Goal: Task Accomplishment & Management: Complete application form

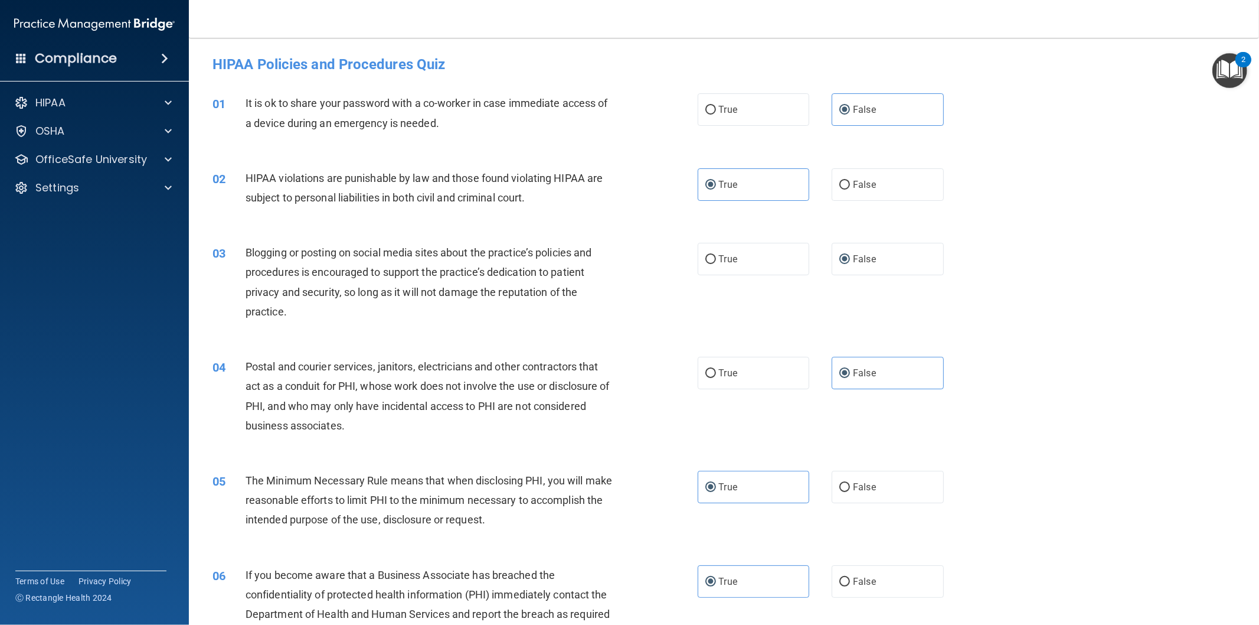
scroll to position [656, 0]
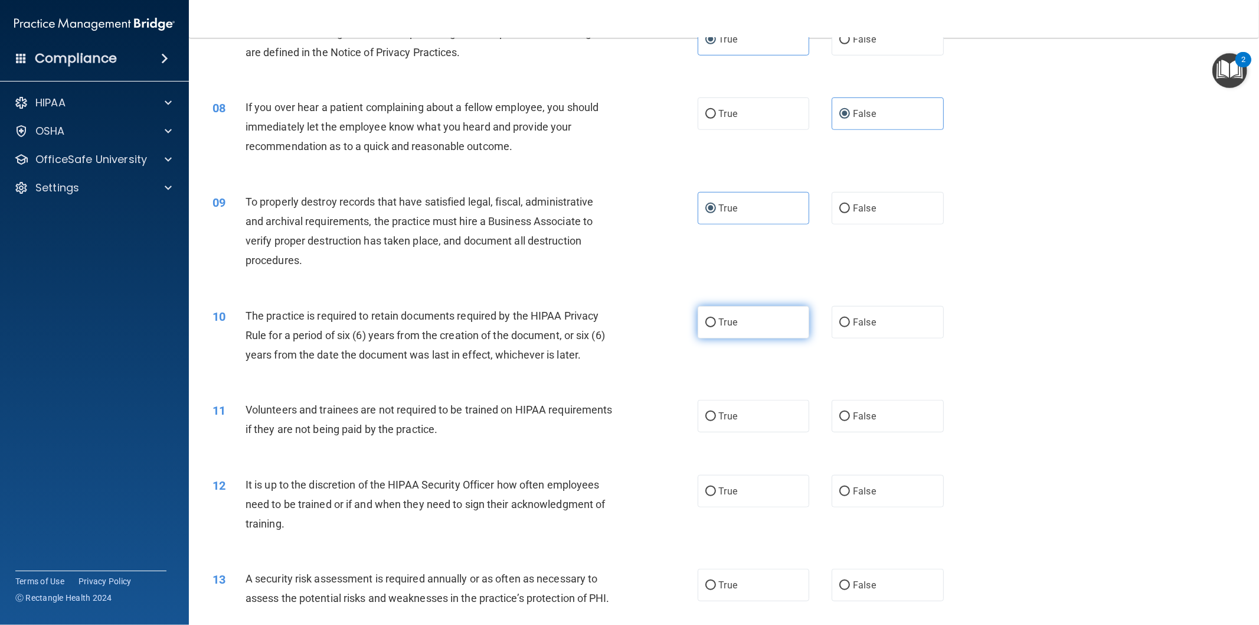
click at [742, 322] on label "True" at bounding box center [754, 322] width 112 height 32
click at [716, 322] on input "True" at bounding box center [711, 322] width 11 height 9
radio input "true"
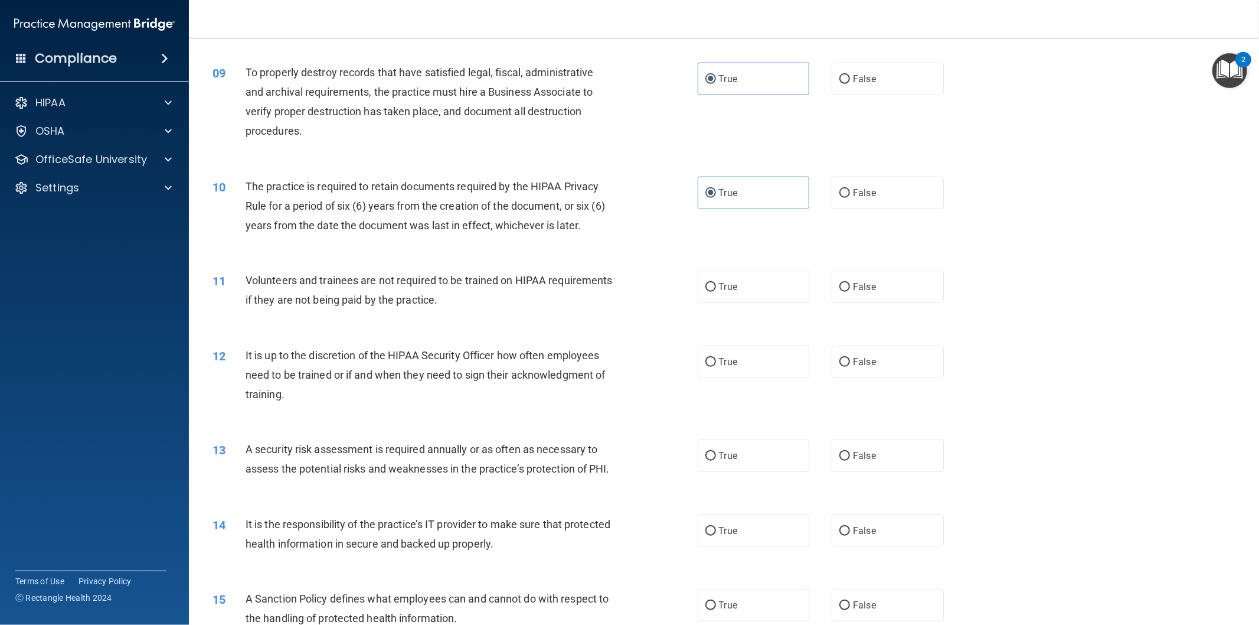
scroll to position [787, 0]
click at [747, 281] on label "True" at bounding box center [754, 285] width 112 height 32
click at [716, 281] on input "True" at bounding box center [711, 285] width 11 height 9
radio input "true"
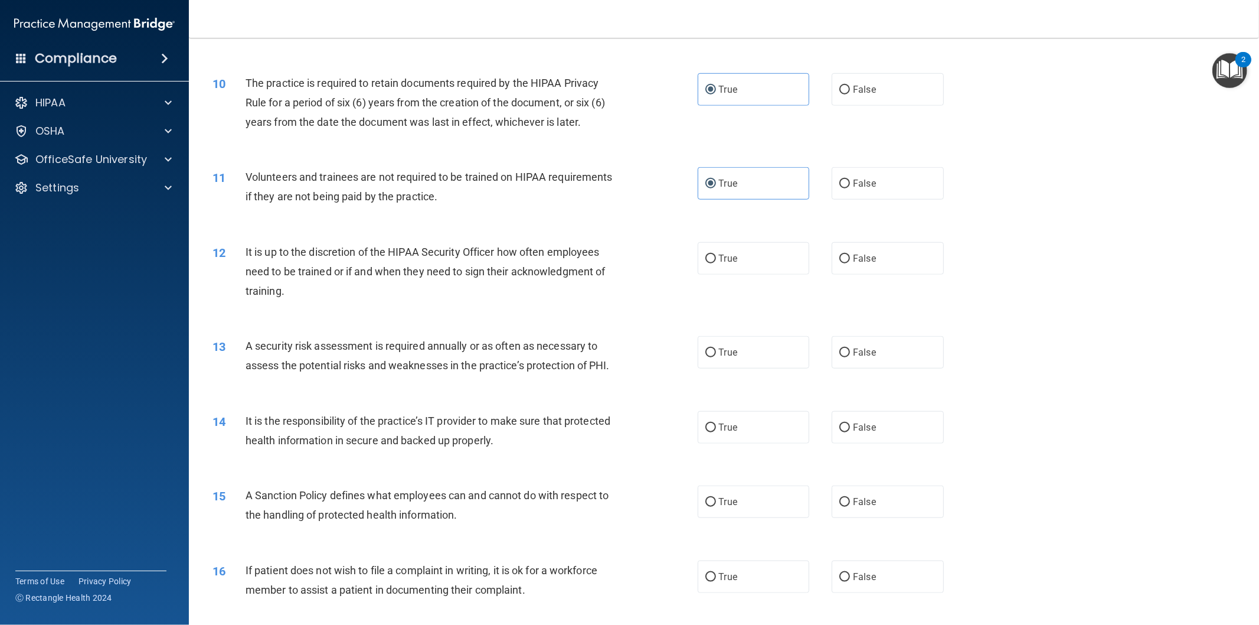
scroll to position [918, 0]
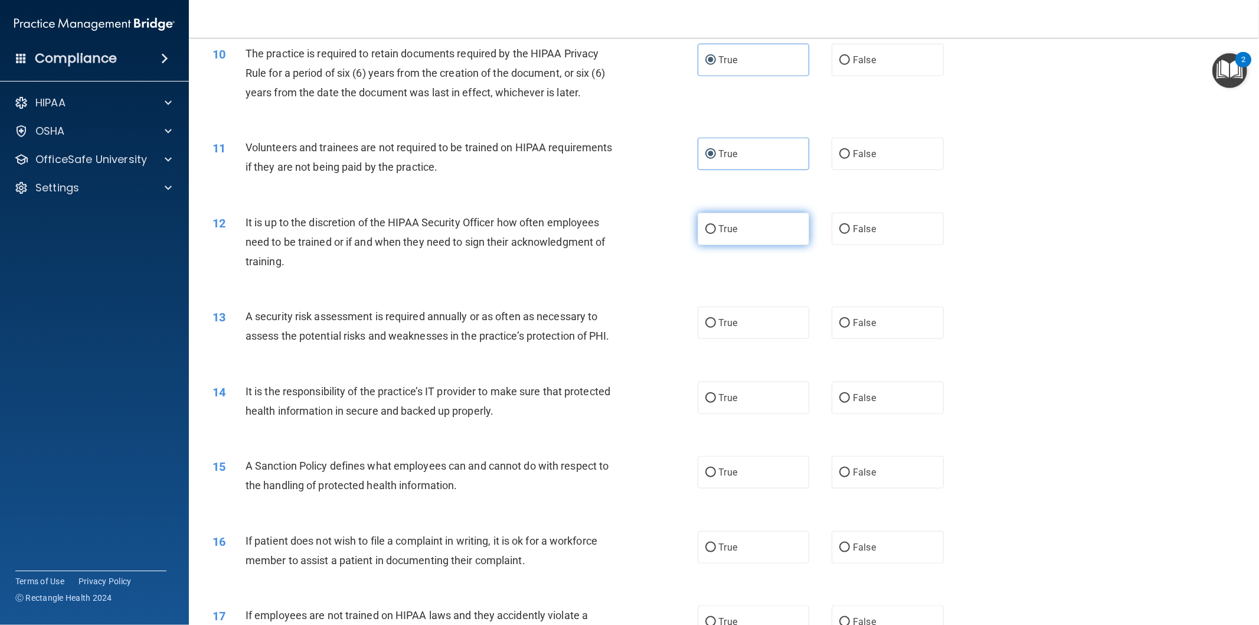
click at [800, 236] on label "True" at bounding box center [754, 229] width 112 height 32
click at [716, 234] on input "True" at bounding box center [711, 229] width 11 height 9
radio input "true"
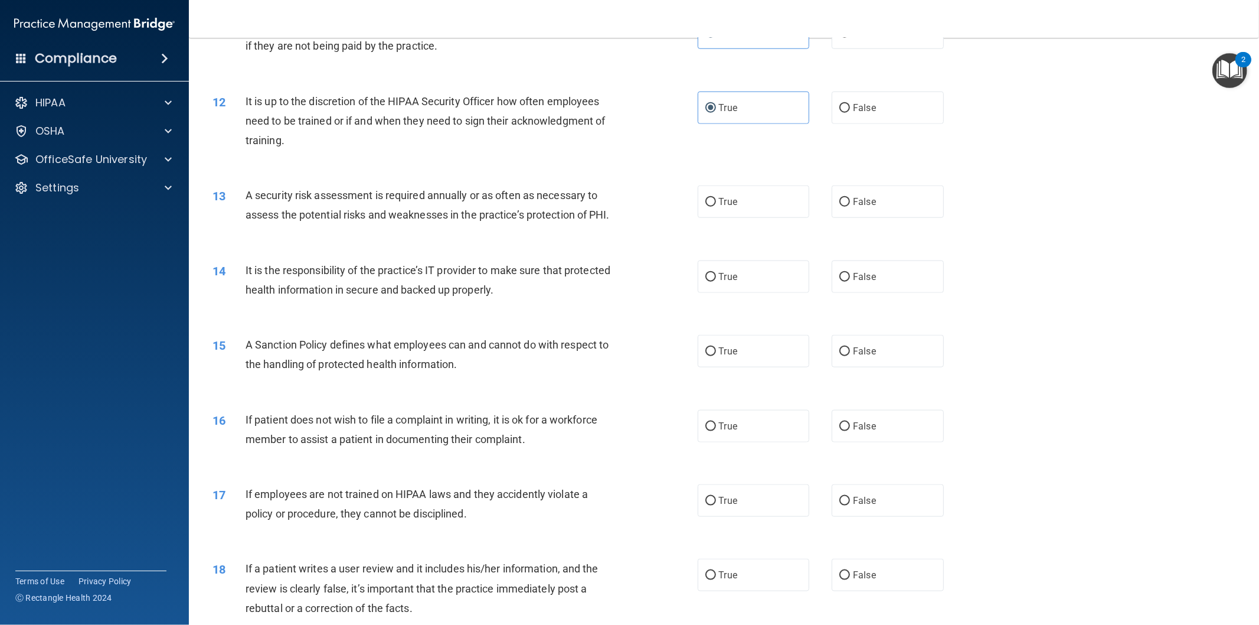
scroll to position [1049, 0]
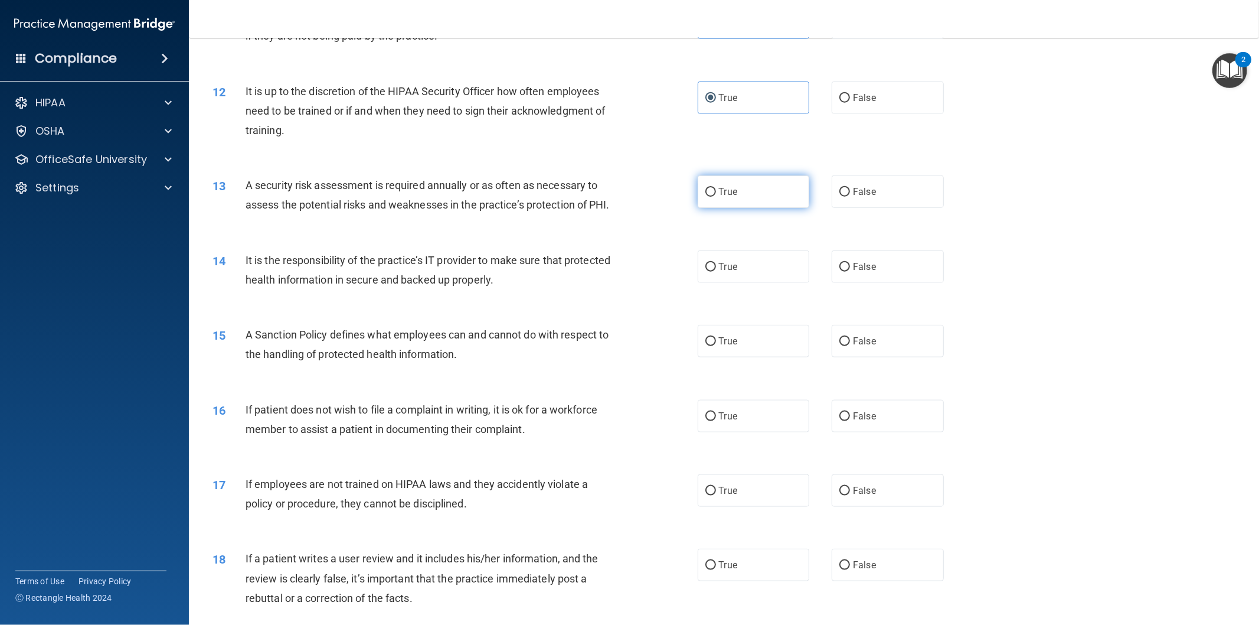
click at [750, 191] on label "True" at bounding box center [754, 191] width 112 height 32
click at [716, 191] on input "True" at bounding box center [711, 192] width 11 height 9
radio input "true"
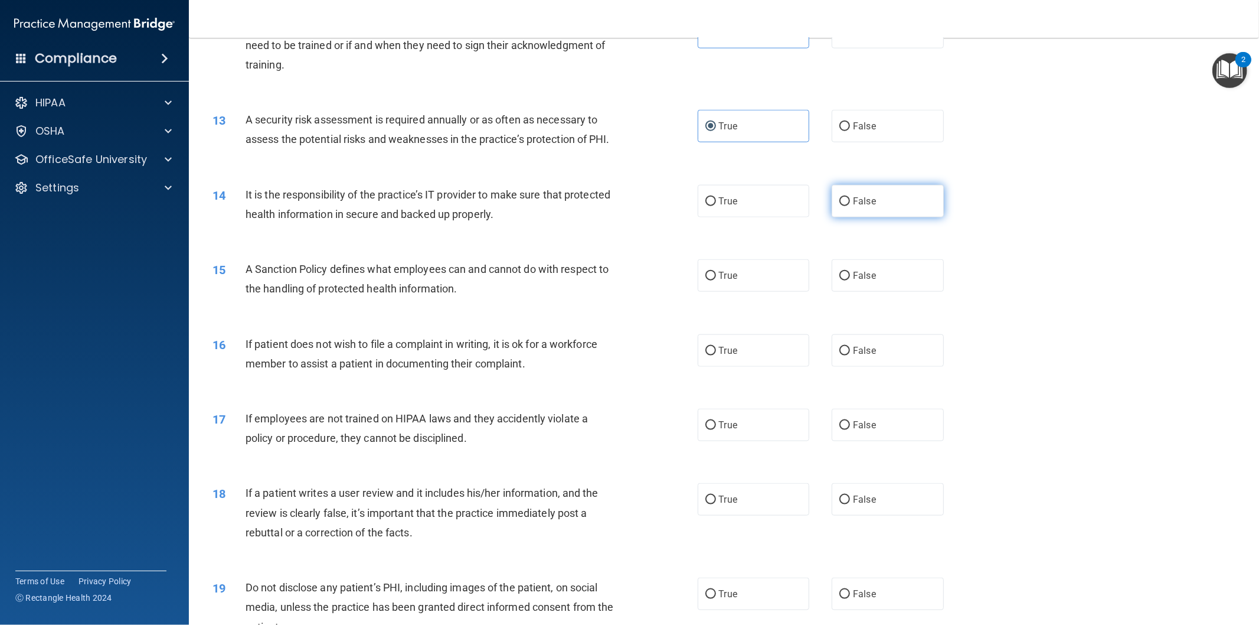
click at [853, 207] on span "False" at bounding box center [864, 200] width 23 height 11
click at [848, 206] on input "False" at bounding box center [845, 201] width 11 height 9
radio input "true"
click at [732, 281] on span "True" at bounding box center [728, 275] width 18 height 11
click at [716, 280] on input "True" at bounding box center [711, 276] width 11 height 9
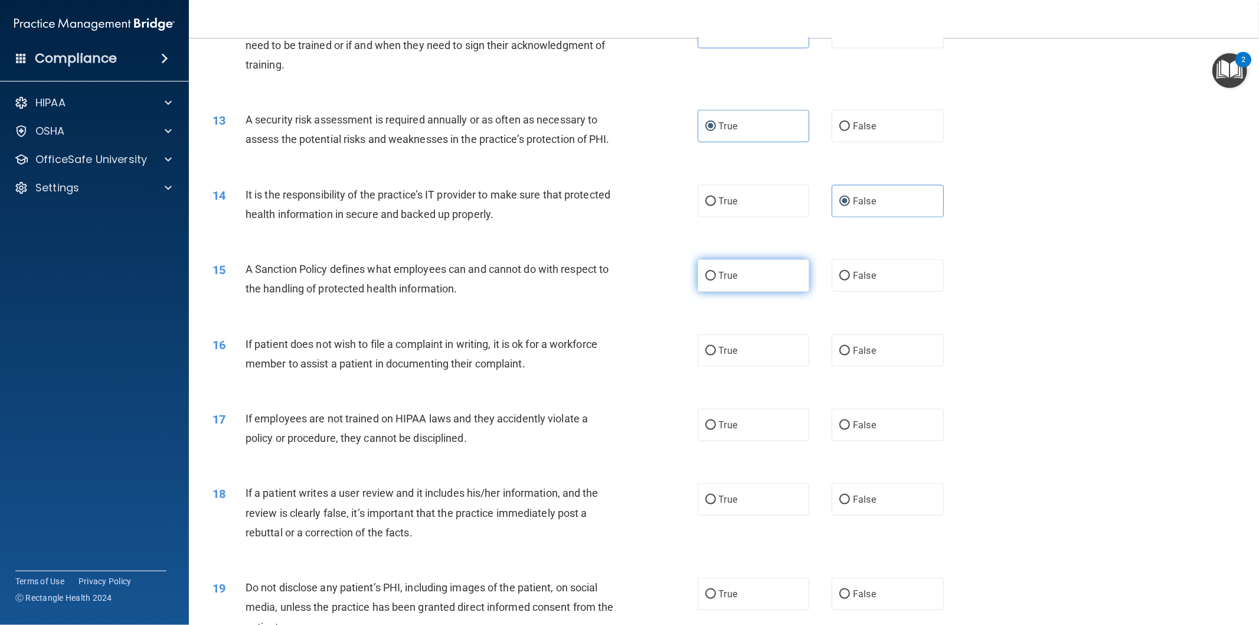
radio input "true"
click at [853, 356] on span "False" at bounding box center [864, 350] width 23 height 11
click at [848, 355] on input "False" at bounding box center [845, 351] width 11 height 9
radio input "true"
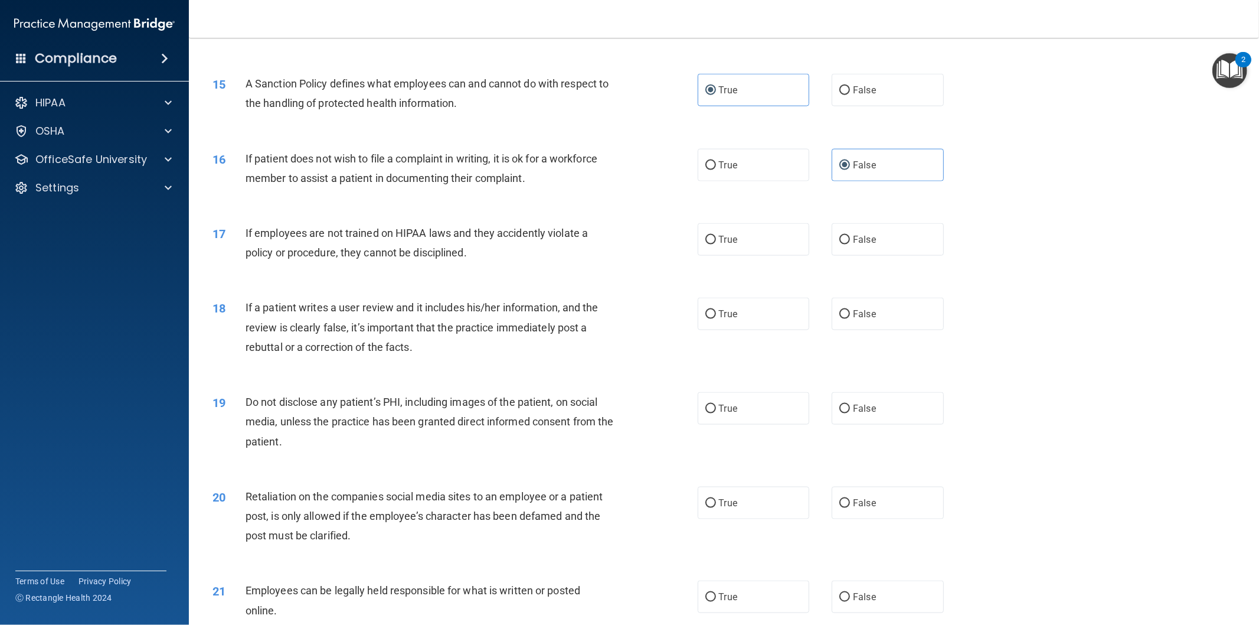
scroll to position [1312, 0]
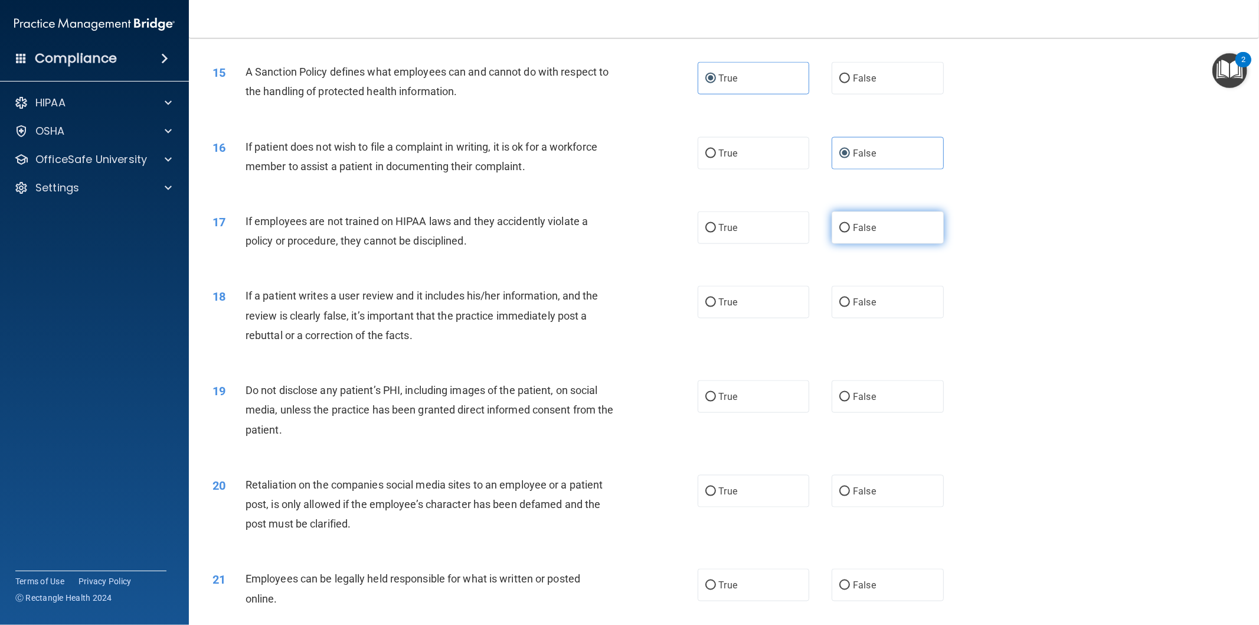
click at [840, 233] on input "False" at bounding box center [845, 228] width 11 height 9
radio input "true"
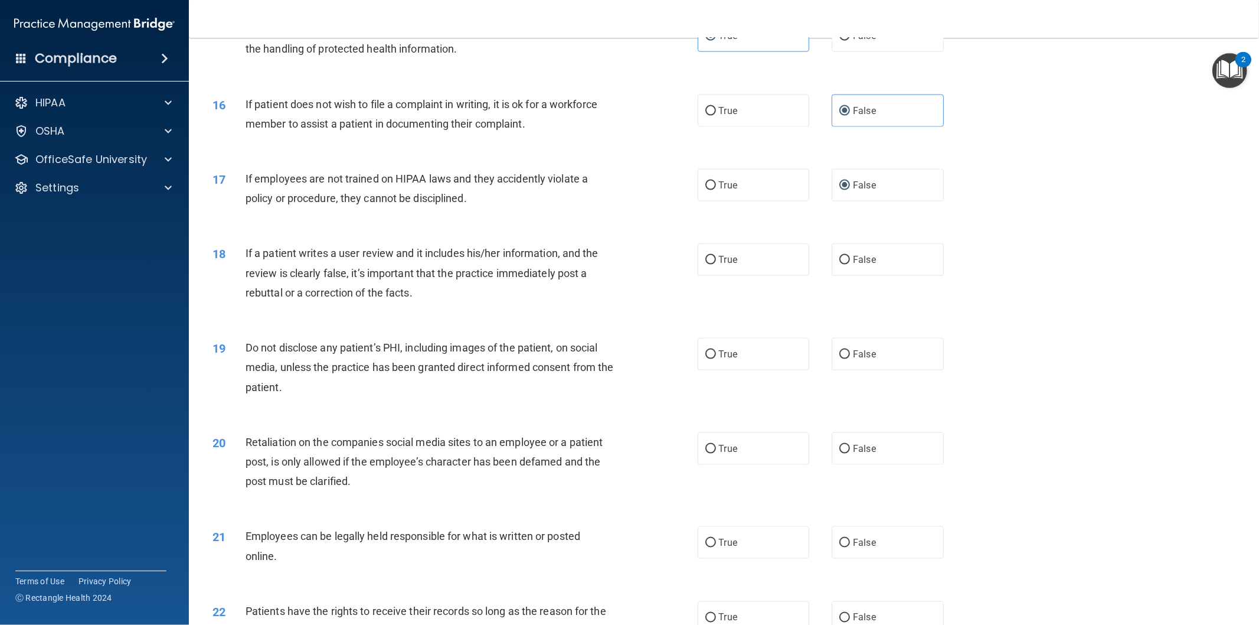
scroll to position [1443, 0]
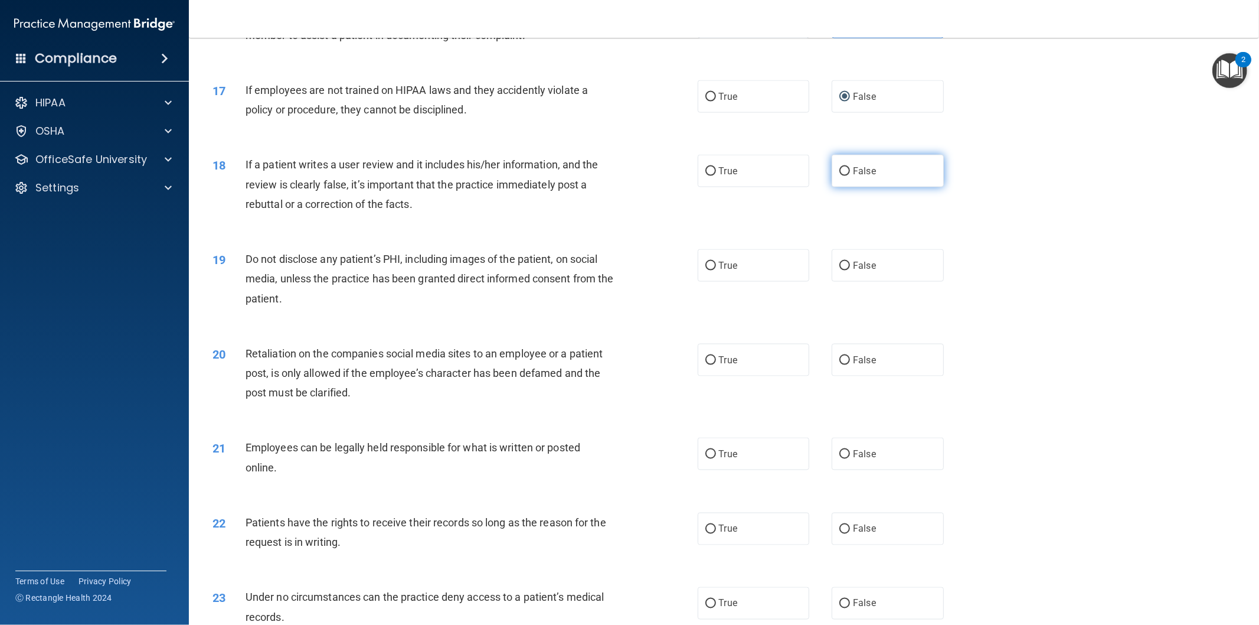
click at [840, 176] on input "False" at bounding box center [845, 171] width 11 height 9
radio input "true"
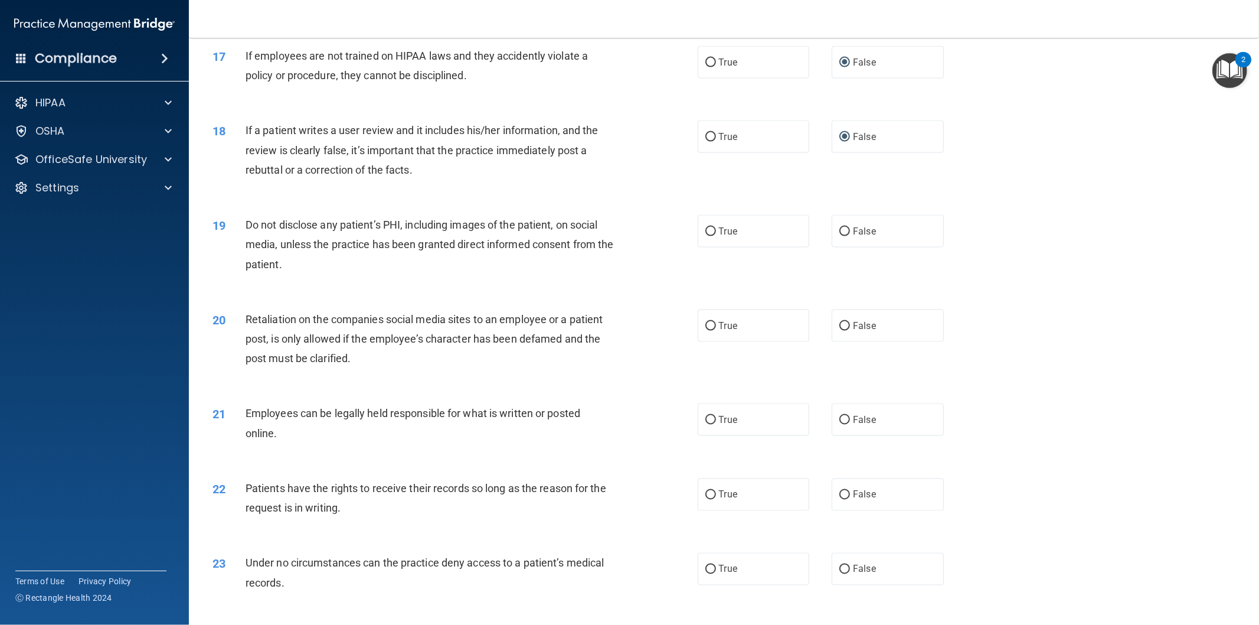
scroll to position [1508, 0]
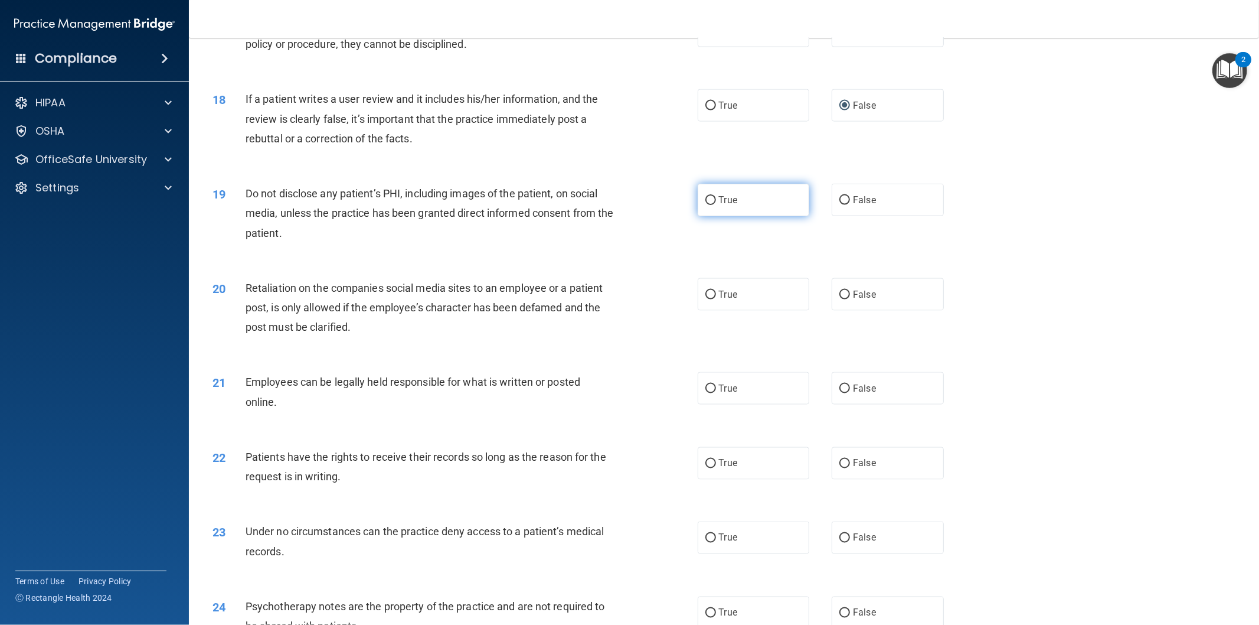
click at [769, 216] on label "True" at bounding box center [754, 200] width 112 height 32
click at [716, 205] on input "True" at bounding box center [711, 200] width 11 height 9
radio input "true"
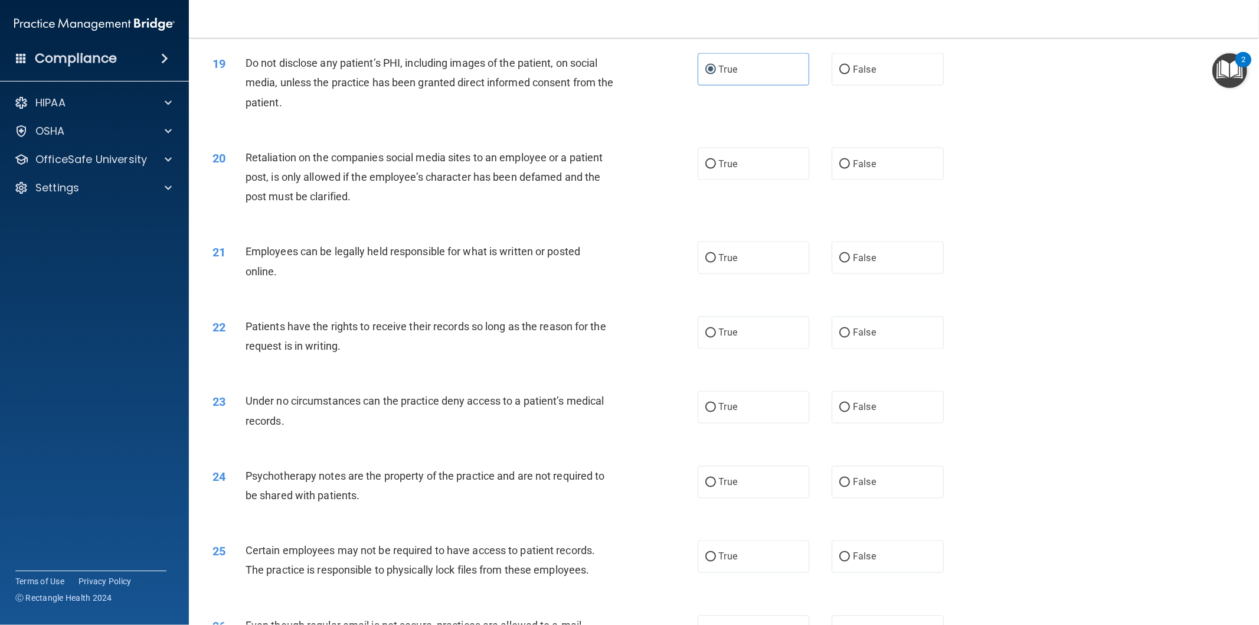
scroll to position [1640, 0]
click at [832, 179] on label "False" at bounding box center [888, 163] width 112 height 32
click at [840, 168] on input "False" at bounding box center [845, 163] width 11 height 9
radio input "true"
click at [857, 263] on span "False" at bounding box center [864, 257] width 23 height 11
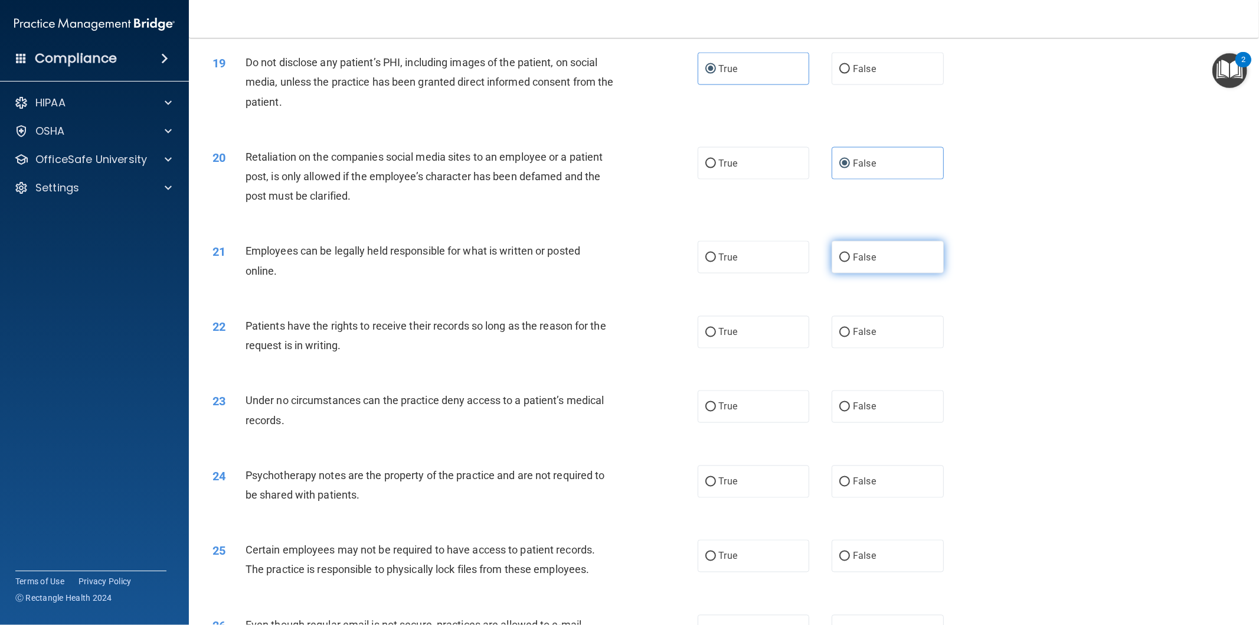
click at [850, 262] on input "False" at bounding box center [845, 257] width 11 height 9
radio input "true"
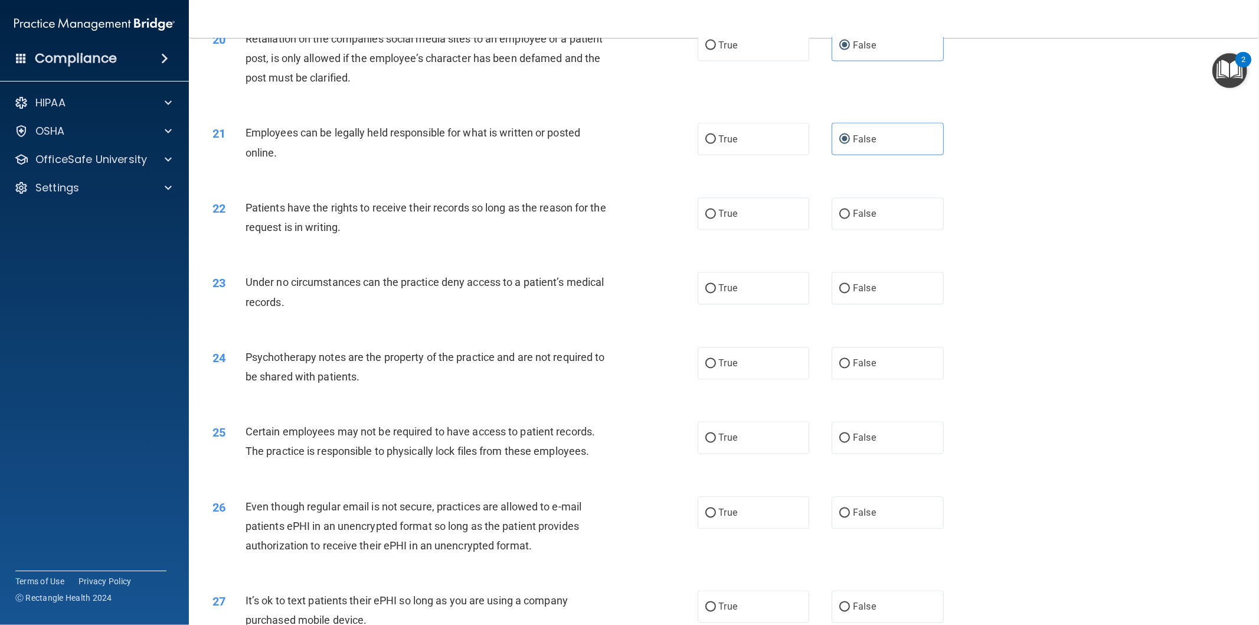
scroll to position [1771, 0]
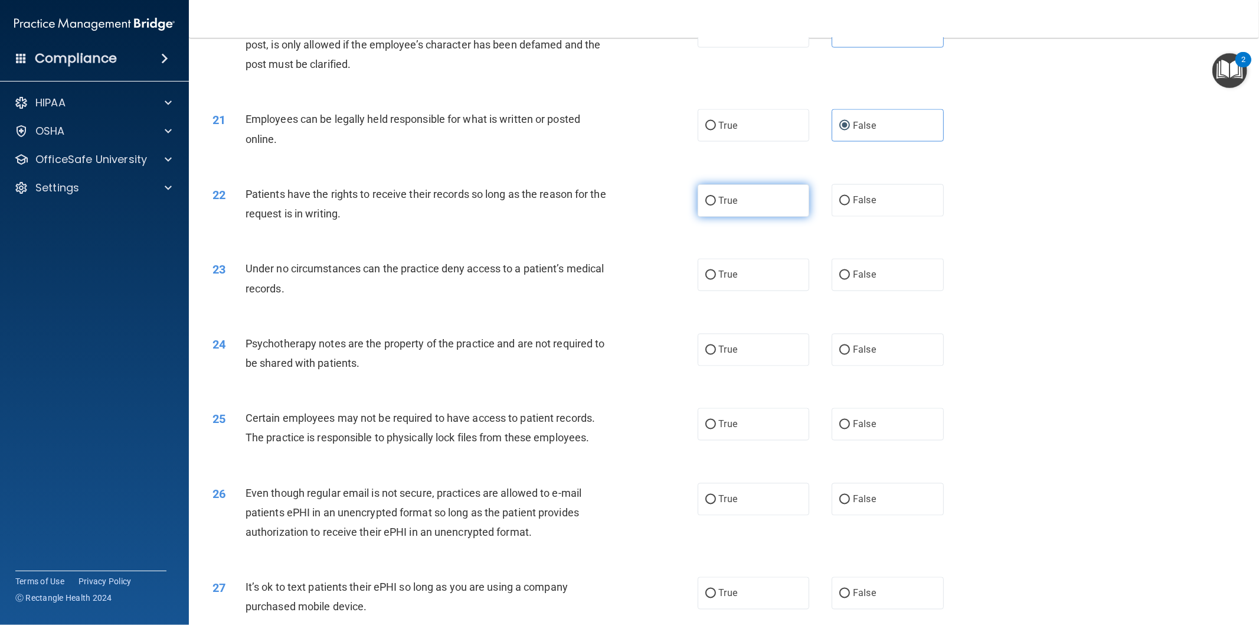
click at [765, 217] on label "True" at bounding box center [754, 200] width 112 height 32
click at [716, 205] on input "True" at bounding box center [711, 201] width 11 height 9
radio input "true"
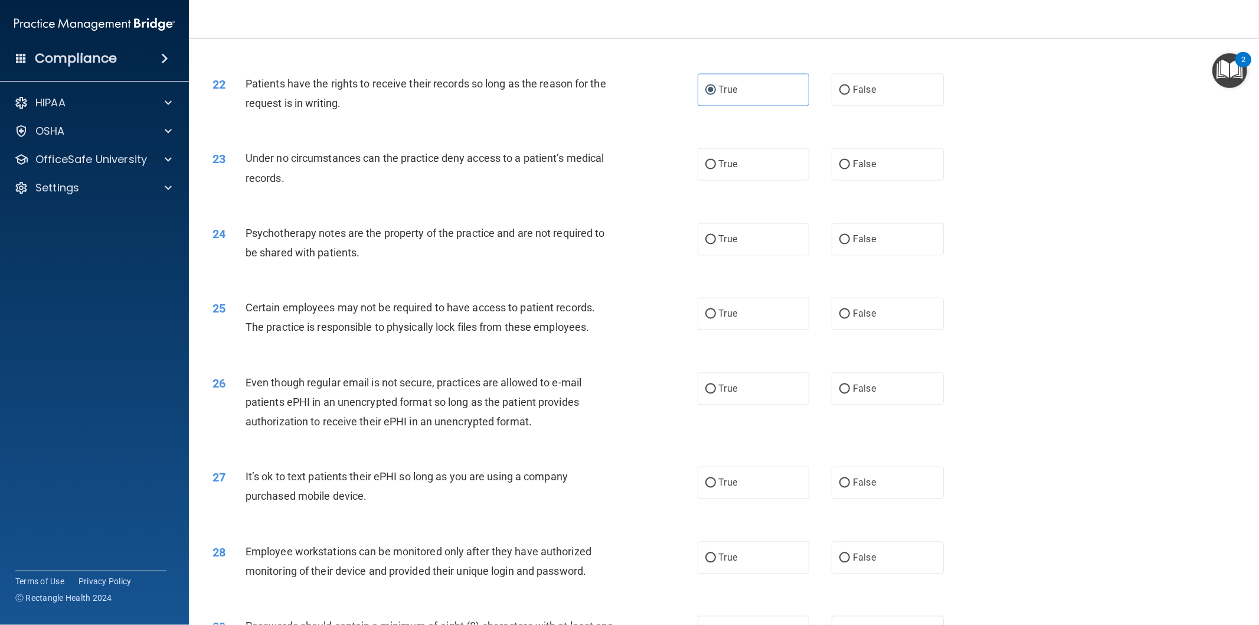
scroll to position [1902, 0]
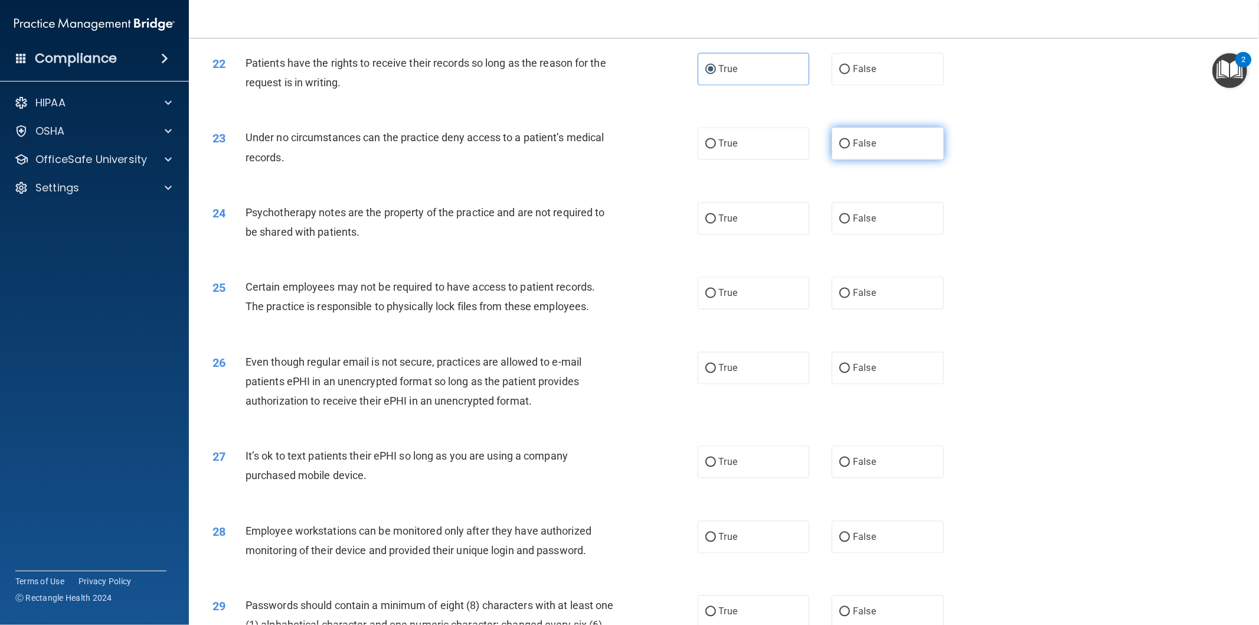
drag, startPoint x: 866, startPoint y: 154, endPoint x: 866, endPoint y: 164, distance: 9.5
click at [866, 155] on label "False" at bounding box center [888, 144] width 112 height 32
click at [850, 149] on input "False" at bounding box center [845, 144] width 11 height 9
radio input "true"
click at [859, 224] on span "False" at bounding box center [864, 218] width 23 height 11
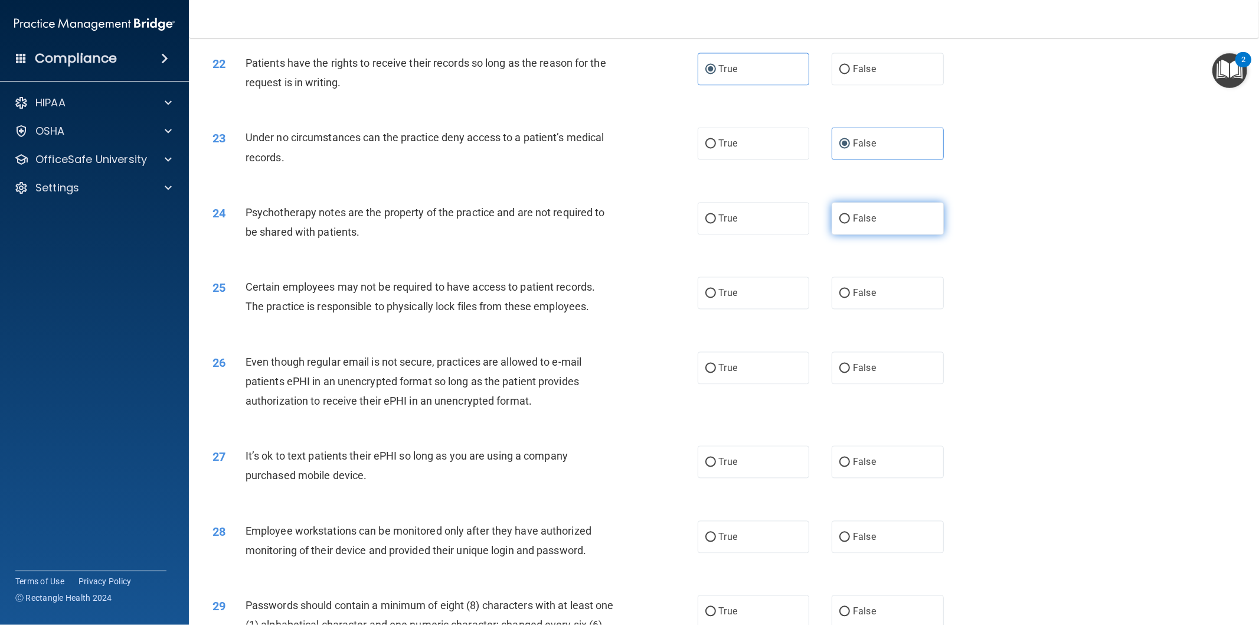
click at [850, 224] on input "False" at bounding box center [845, 219] width 11 height 9
radio input "true"
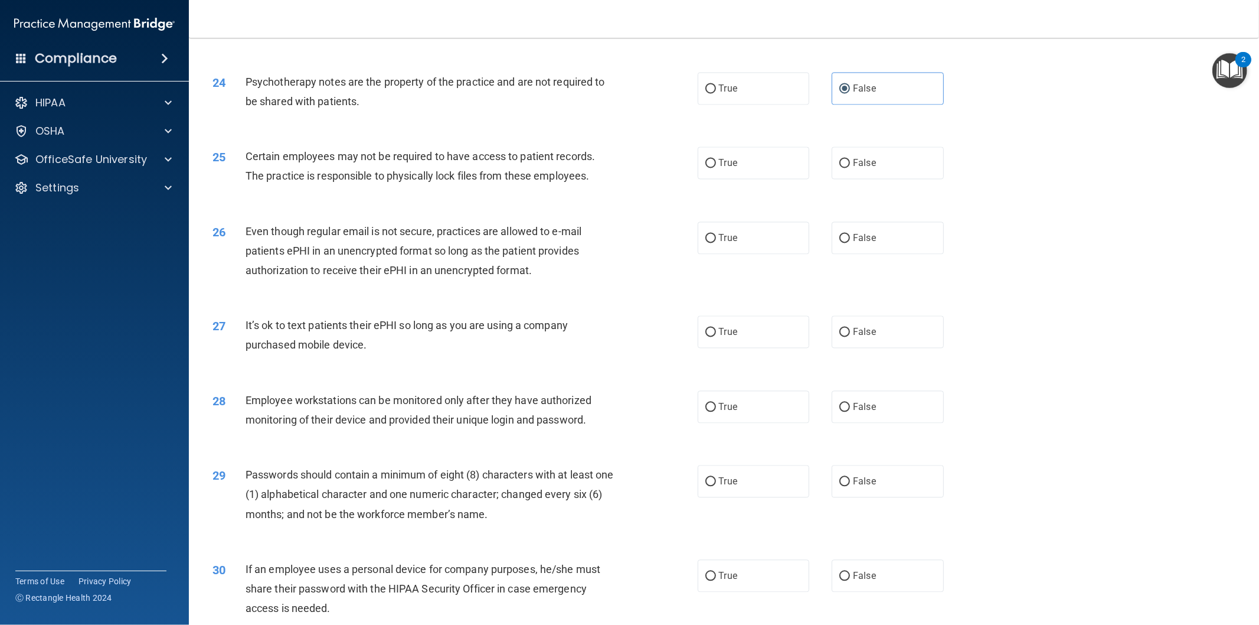
scroll to position [2033, 0]
click at [861, 168] on span "False" at bounding box center [864, 161] width 23 height 11
click at [850, 167] on input "False" at bounding box center [845, 162] width 11 height 9
radio input "true"
click at [871, 253] on label "False" at bounding box center [888, 237] width 112 height 32
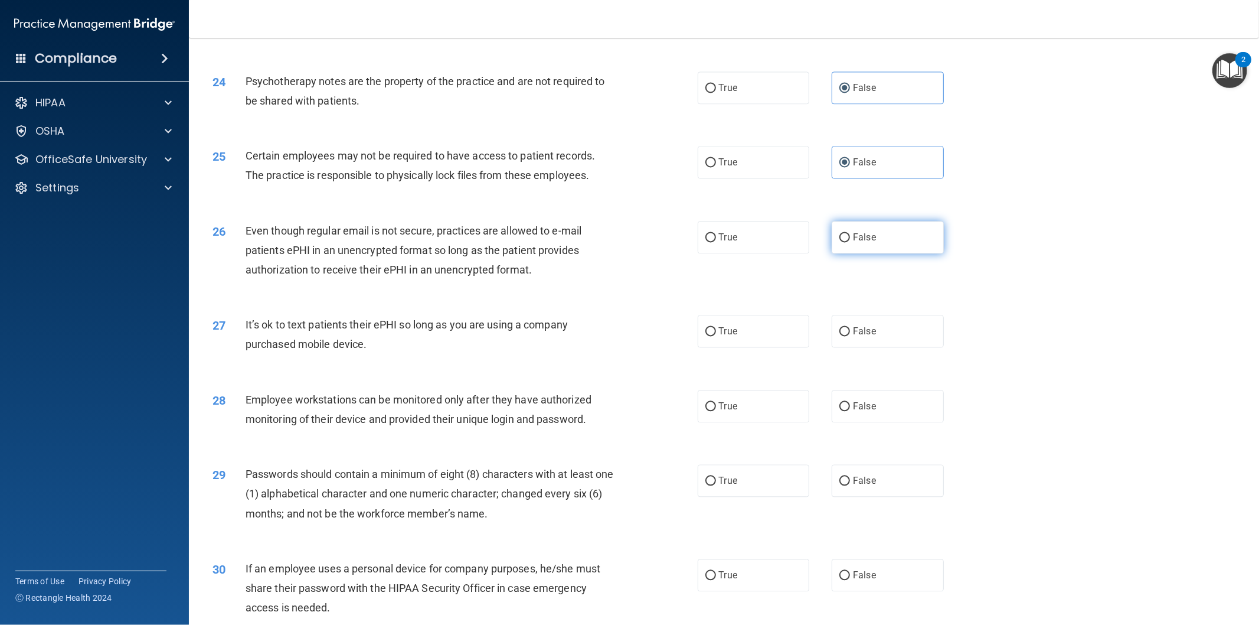
click at [850, 242] on input "False" at bounding box center [845, 237] width 11 height 9
radio input "true"
click at [900, 335] on label "False" at bounding box center [888, 331] width 112 height 32
click at [850, 335] on input "False" at bounding box center [845, 331] width 11 height 9
radio input "true"
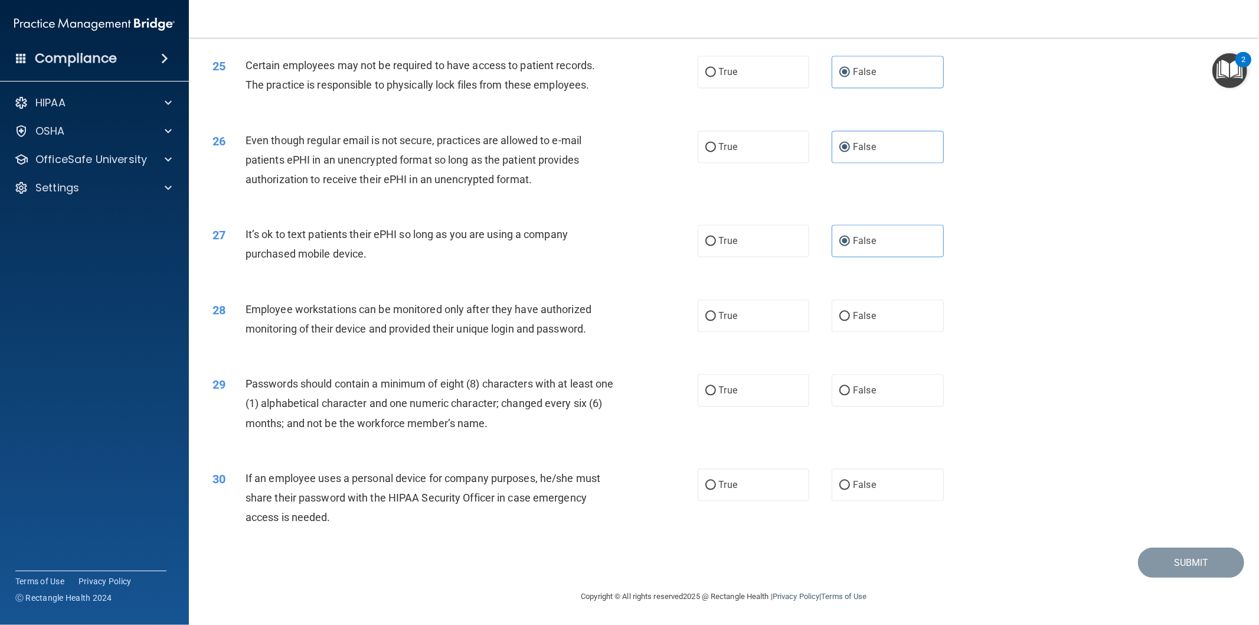
scroll to position [2143, 0]
click at [843, 318] on input "False" at bounding box center [845, 316] width 11 height 9
radio input "true"
click at [746, 388] on label "True" at bounding box center [754, 390] width 112 height 32
click at [716, 388] on input "True" at bounding box center [711, 390] width 11 height 9
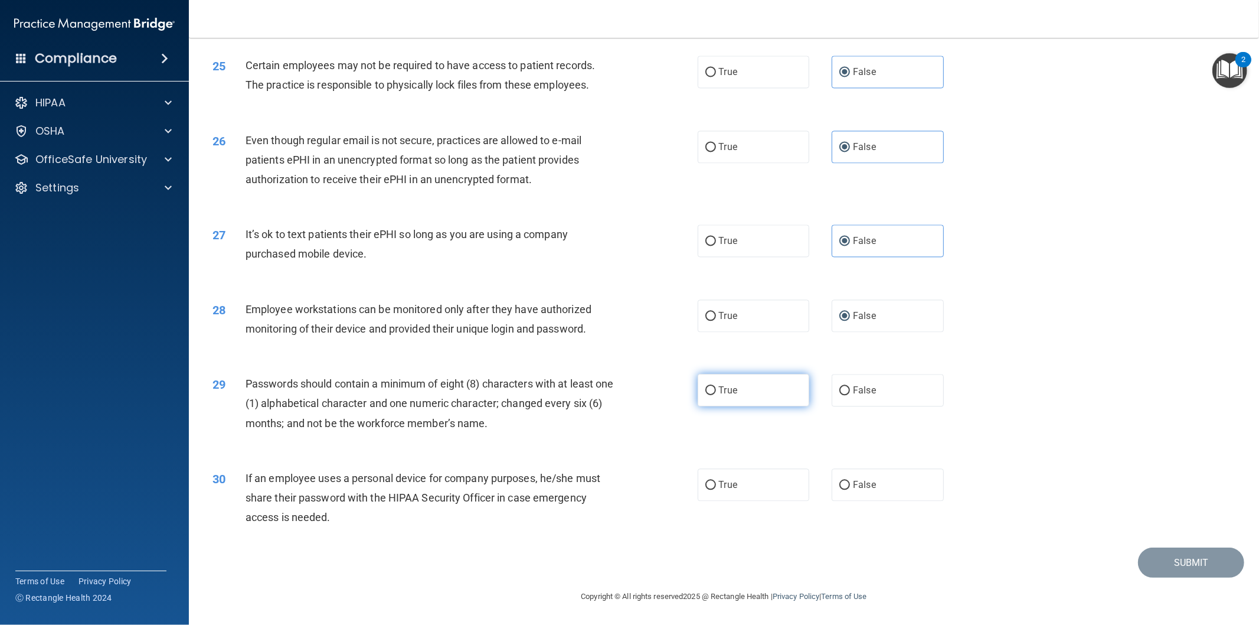
radio input "true"
click at [893, 498] on label "False" at bounding box center [888, 484] width 112 height 32
click at [850, 489] on input "False" at bounding box center [845, 485] width 11 height 9
radio input "true"
click at [1147, 567] on button "Submit" at bounding box center [1191, 562] width 106 height 30
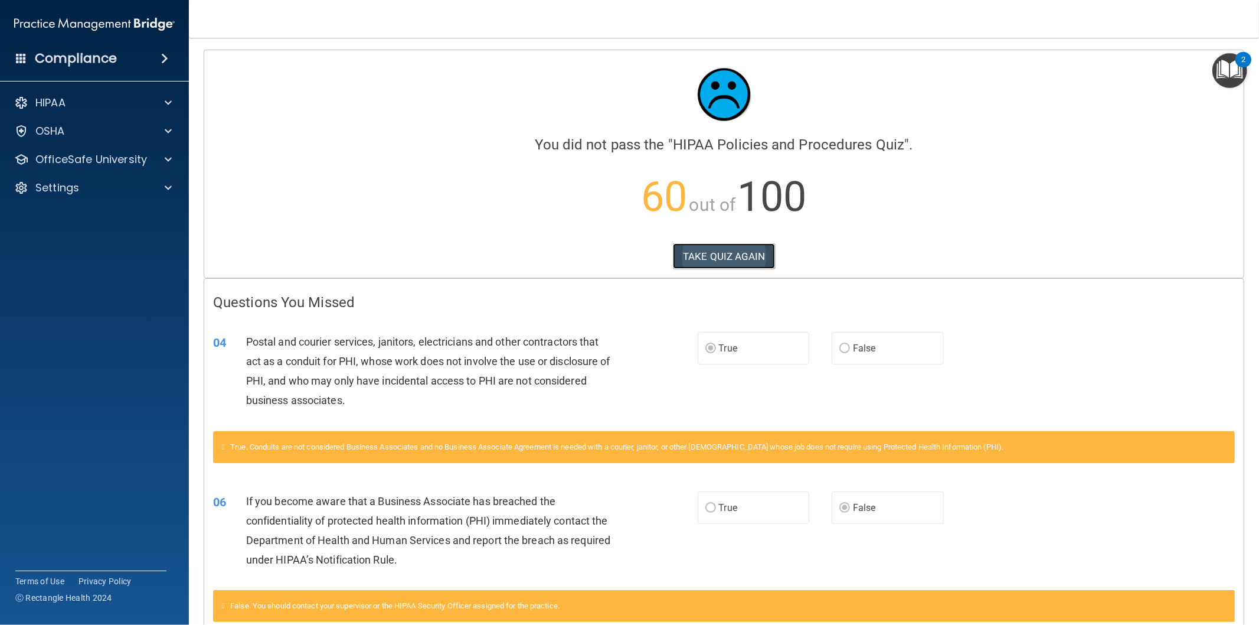
click at [723, 259] on button "TAKE QUIZ AGAIN" at bounding box center [724, 256] width 102 height 26
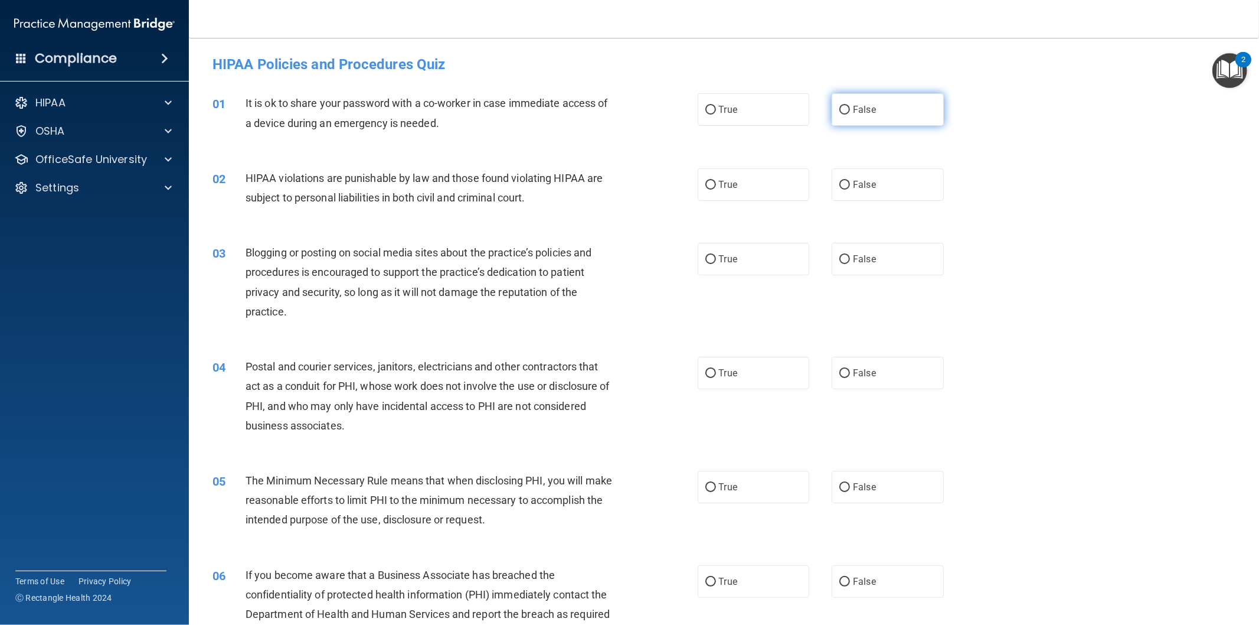
click at [853, 110] on span "False" at bounding box center [864, 109] width 23 height 11
click at [850, 110] on input "False" at bounding box center [845, 110] width 11 height 9
radio input "true"
click at [725, 179] on span "True" at bounding box center [728, 184] width 18 height 11
click at [716, 181] on input "True" at bounding box center [711, 185] width 11 height 9
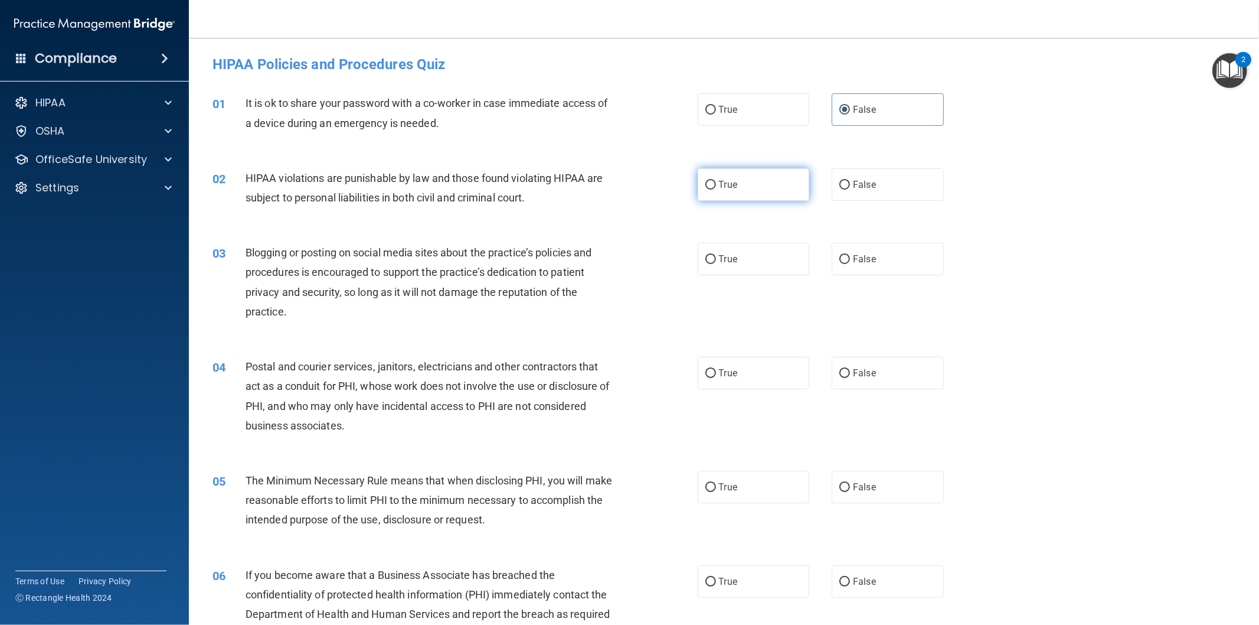
radio input "true"
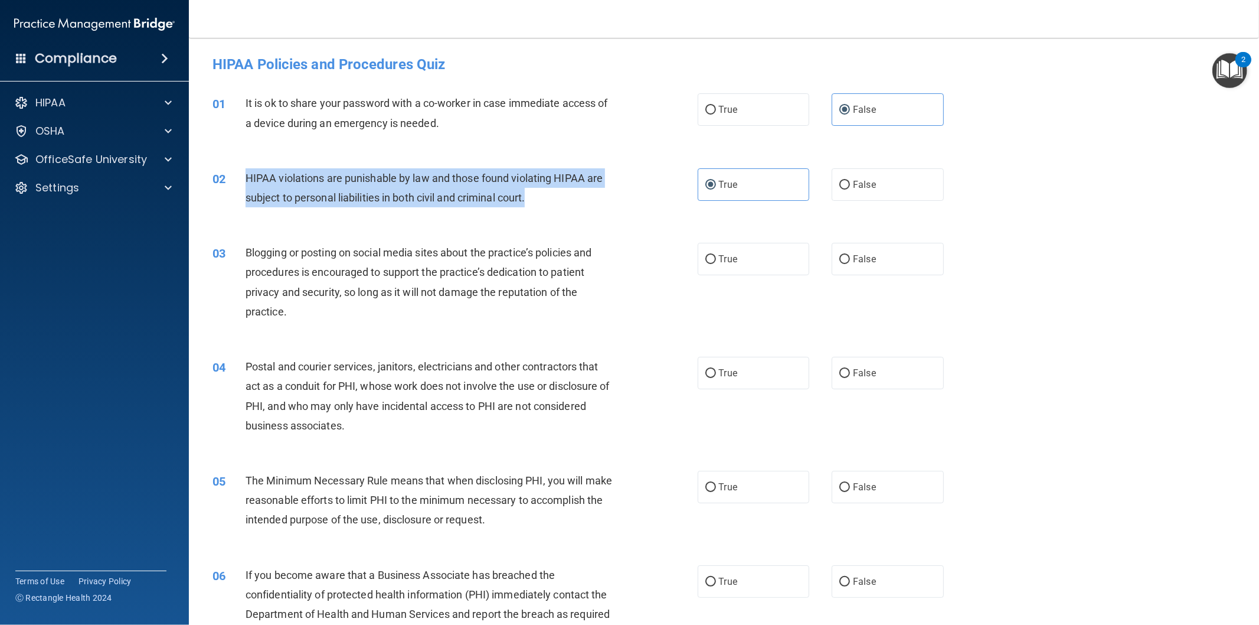
drag, startPoint x: 245, startPoint y: 175, endPoint x: 602, endPoint y: 209, distance: 358.8
click at [602, 209] on div "02 HIPAA violations are punishable by law and those found violating HIPAA are s…" at bounding box center [455, 190] width 521 height 45
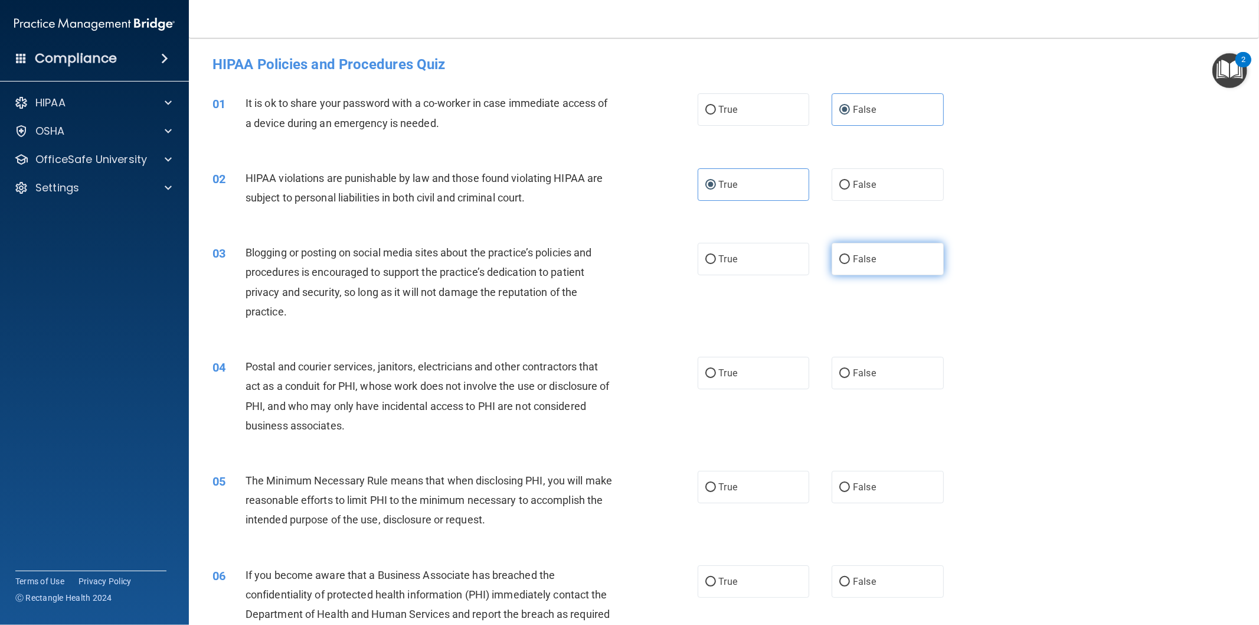
click at [842, 251] on label "False" at bounding box center [888, 259] width 112 height 32
click at [842, 255] on input "False" at bounding box center [845, 259] width 11 height 9
radio input "true"
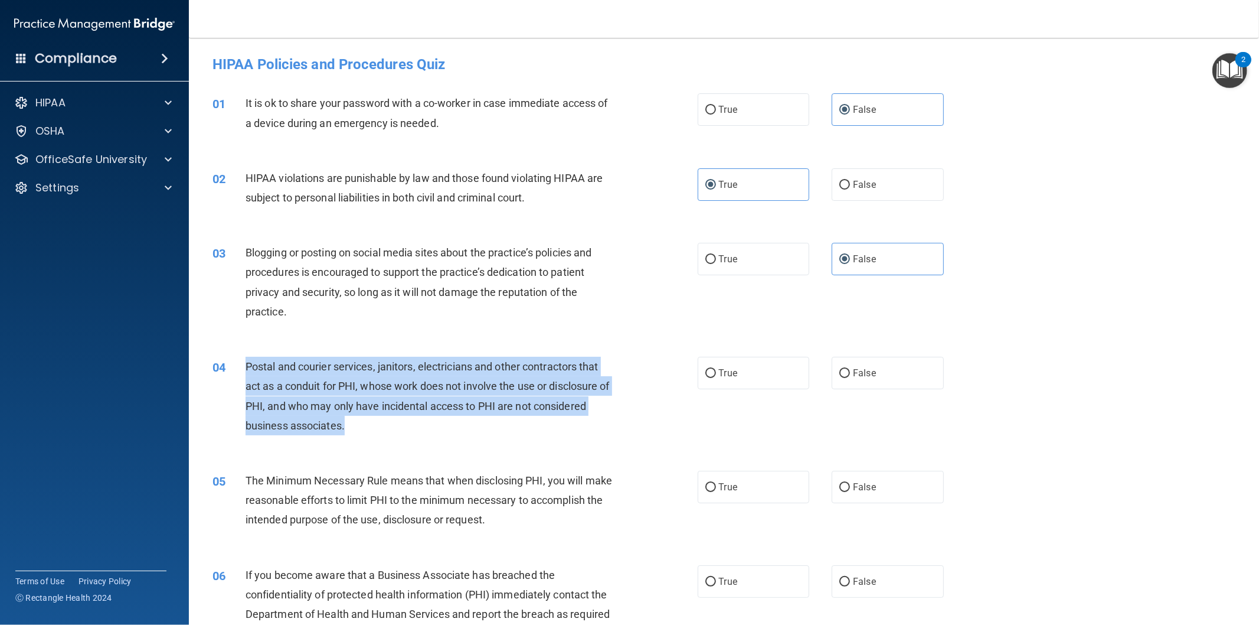
drag, startPoint x: 245, startPoint y: 363, endPoint x: 437, endPoint y: 429, distance: 203.3
click at [438, 434] on div "Postal and courier services, janitors, electricians and other contractors that …" at bounding box center [434, 396] width 377 height 79
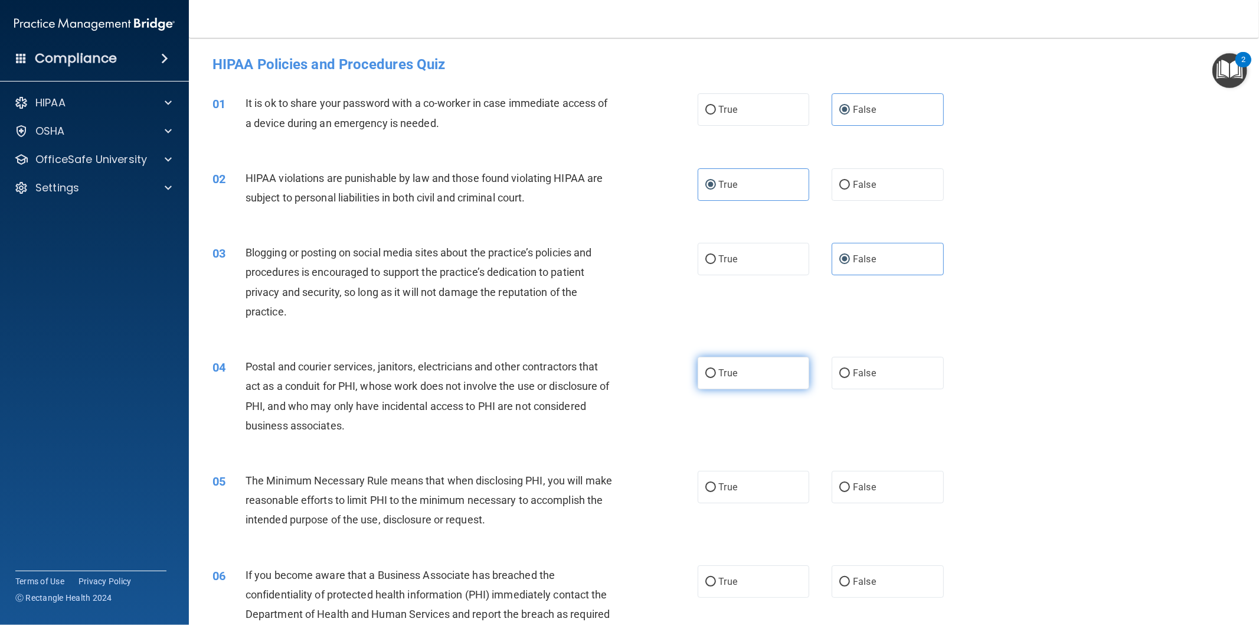
click at [719, 358] on label "True" at bounding box center [754, 373] width 112 height 32
click at [716, 369] on input "True" at bounding box center [711, 373] width 11 height 9
radio input "true"
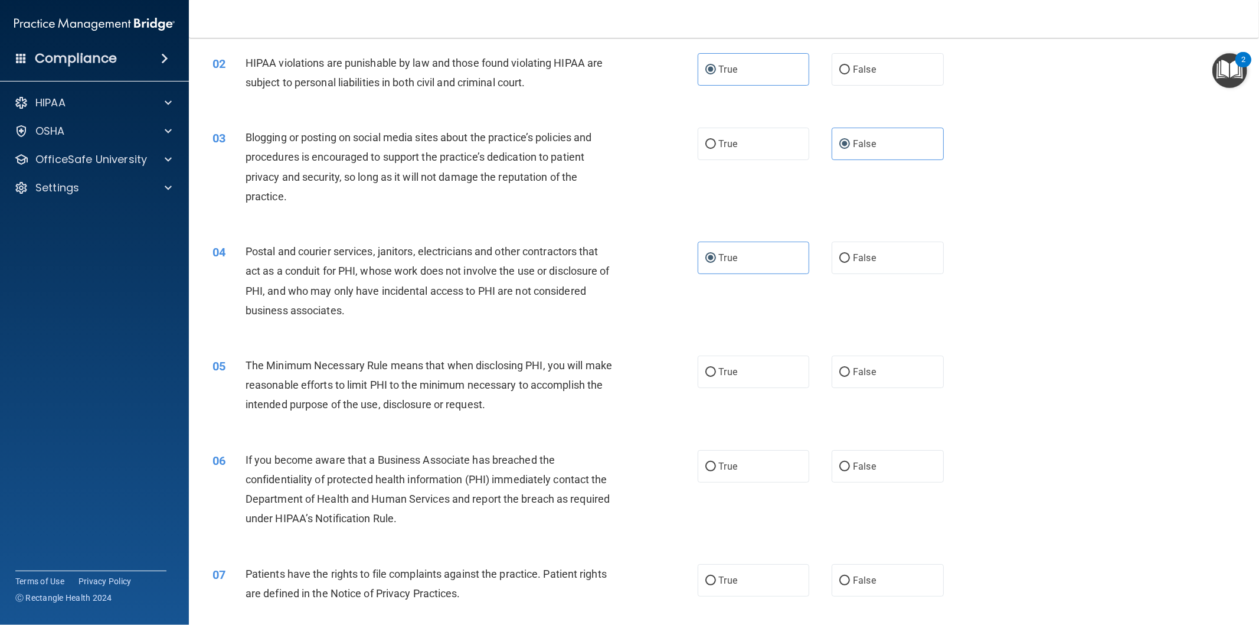
scroll to position [197, 0]
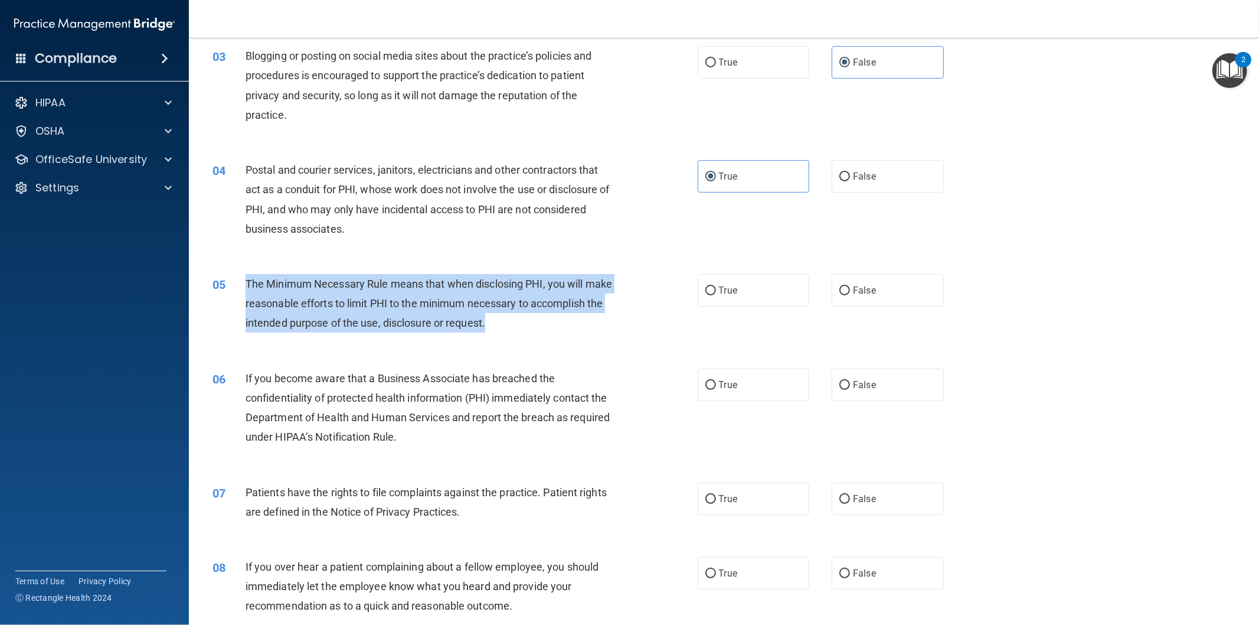
drag, startPoint x: 244, startPoint y: 282, endPoint x: 564, endPoint y: 325, distance: 323.5
click at [564, 325] on div "05 The Minimum Necessary Rule means that when disclosing PHI, you will make rea…" at bounding box center [455, 306] width 521 height 65
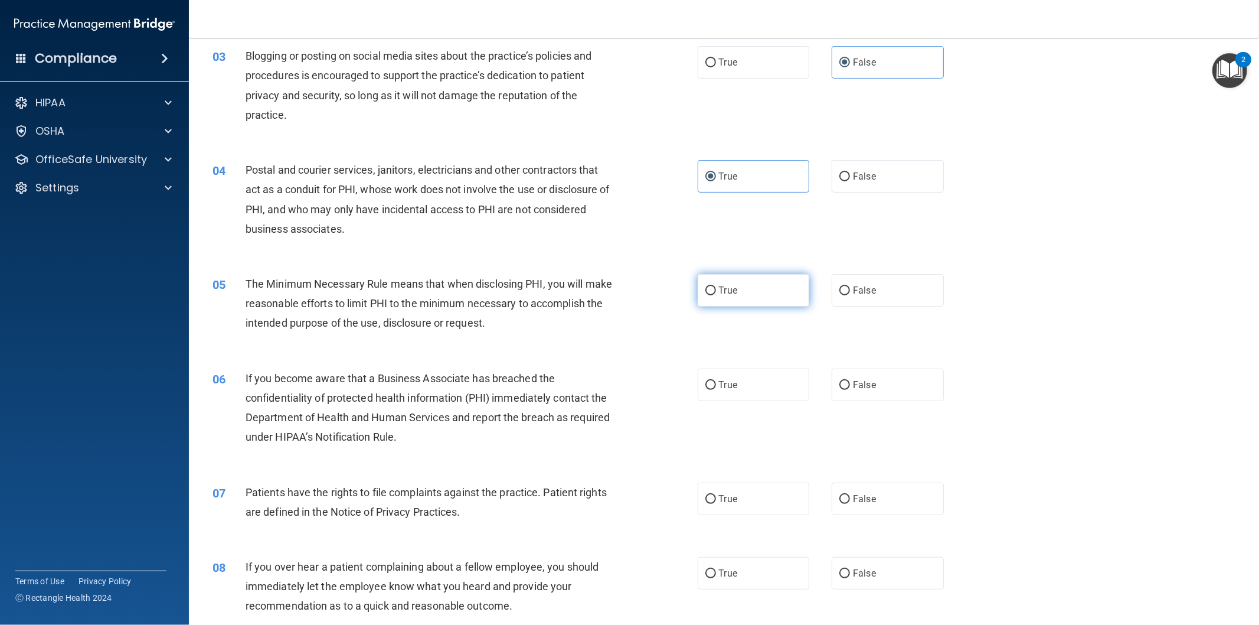
click at [729, 287] on span "True" at bounding box center [728, 290] width 18 height 11
click at [716, 287] on input "True" at bounding box center [711, 290] width 11 height 9
radio input "true"
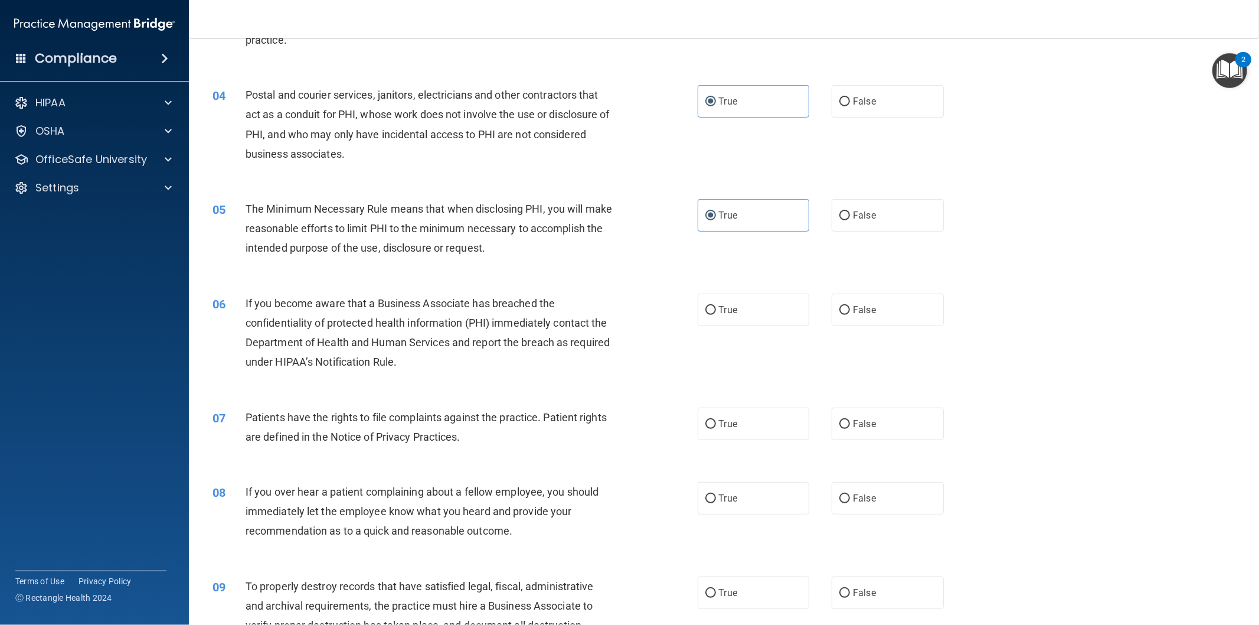
scroll to position [328, 0]
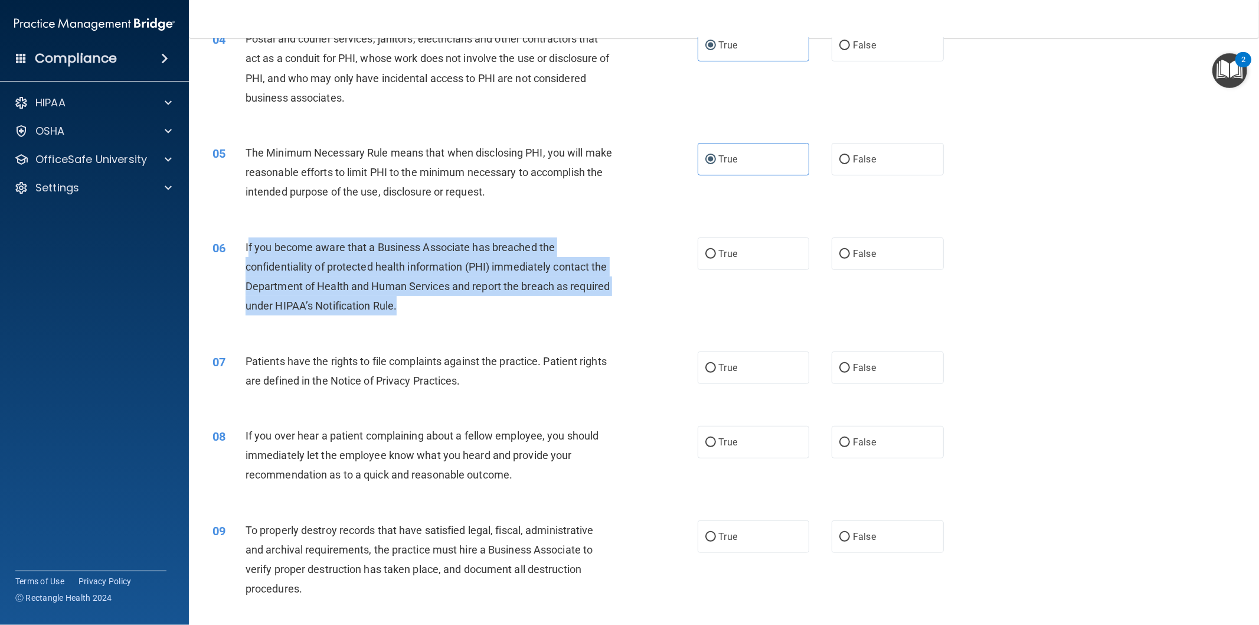
drag, startPoint x: 248, startPoint y: 244, endPoint x: 451, endPoint y: 306, distance: 212.3
click at [451, 306] on div "If you become aware that a Business Associate has breached the confidentiality …" at bounding box center [434, 276] width 377 height 79
click at [516, 294] on div "If you become aware that a Business Associate has breached the confidentiality …" at bounding box center [434, 276] width 377 height 79
drag, startPoint x: 640, startPoint y: 259, endPoint x: 653, endPoint y: 260, distance: 13.1
click at [641, 259] on div "06 If you become aware that a Business Associate has breached the confidentiali…" at bounding box center [455, 279] width 521 height 84
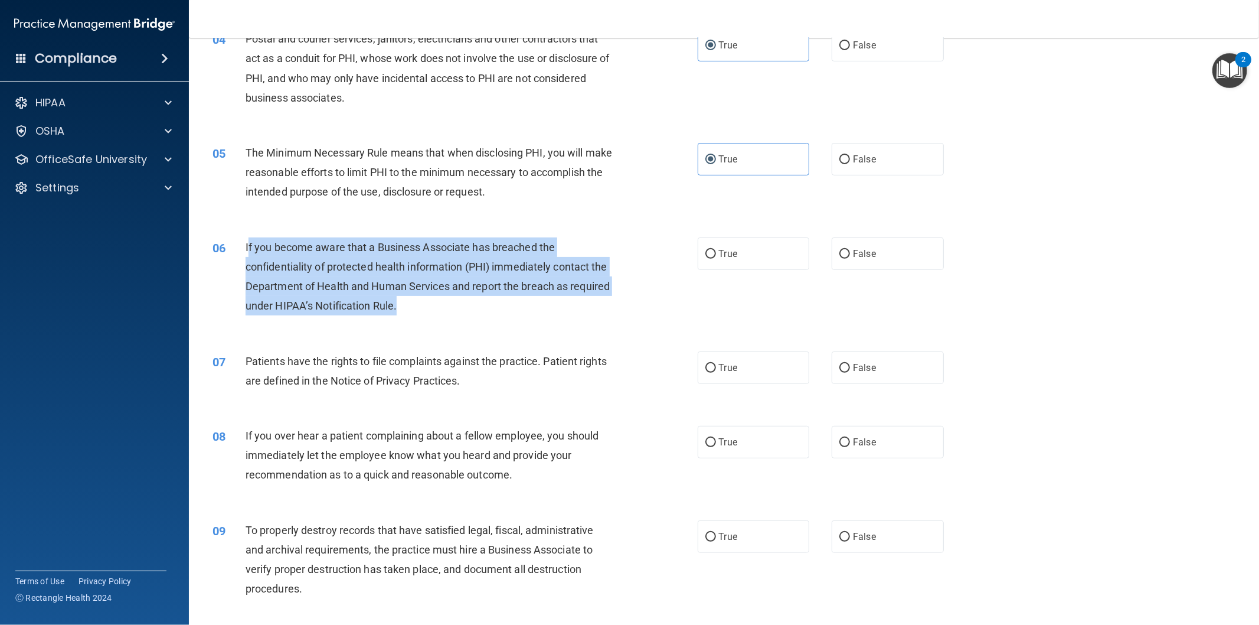
click at [622, 267] on div "06 If you become aware that a Business Associate has breached the confidentiali…" at bounding box center [455, 279] width 521 height 84
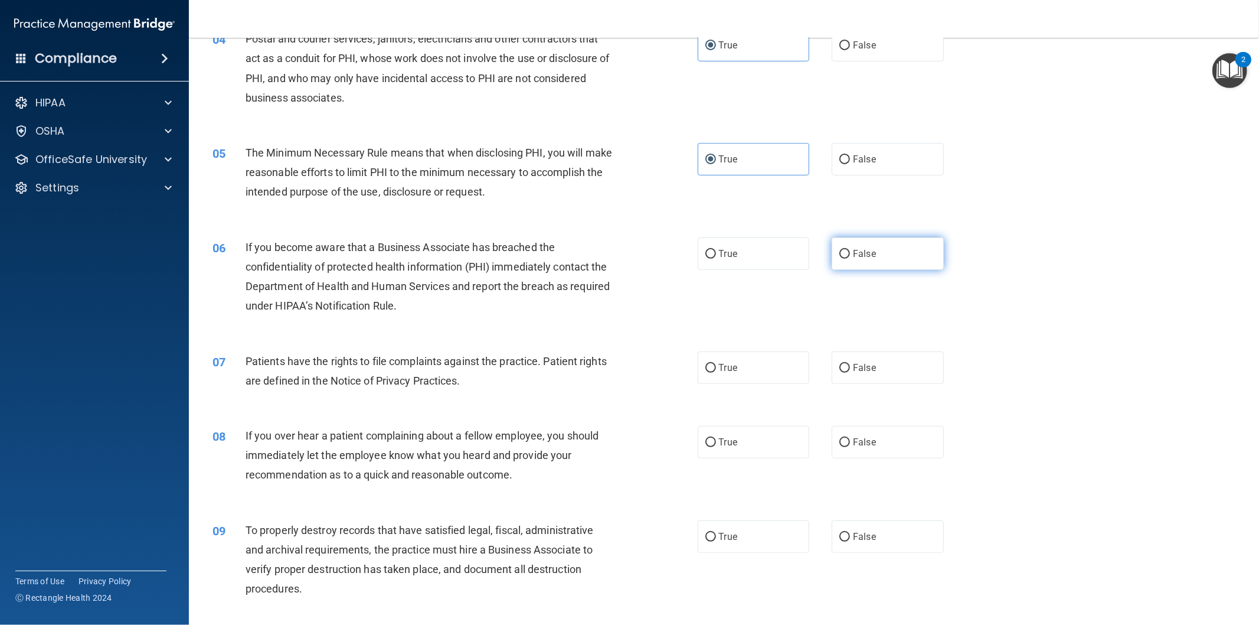
click at [887, 257] on label "False" at bounding box center [888, 253] width 112 height 32
click at [850, 257] on input "False" at bounding box center [845, 254] width 11 height 9
radio input "true"
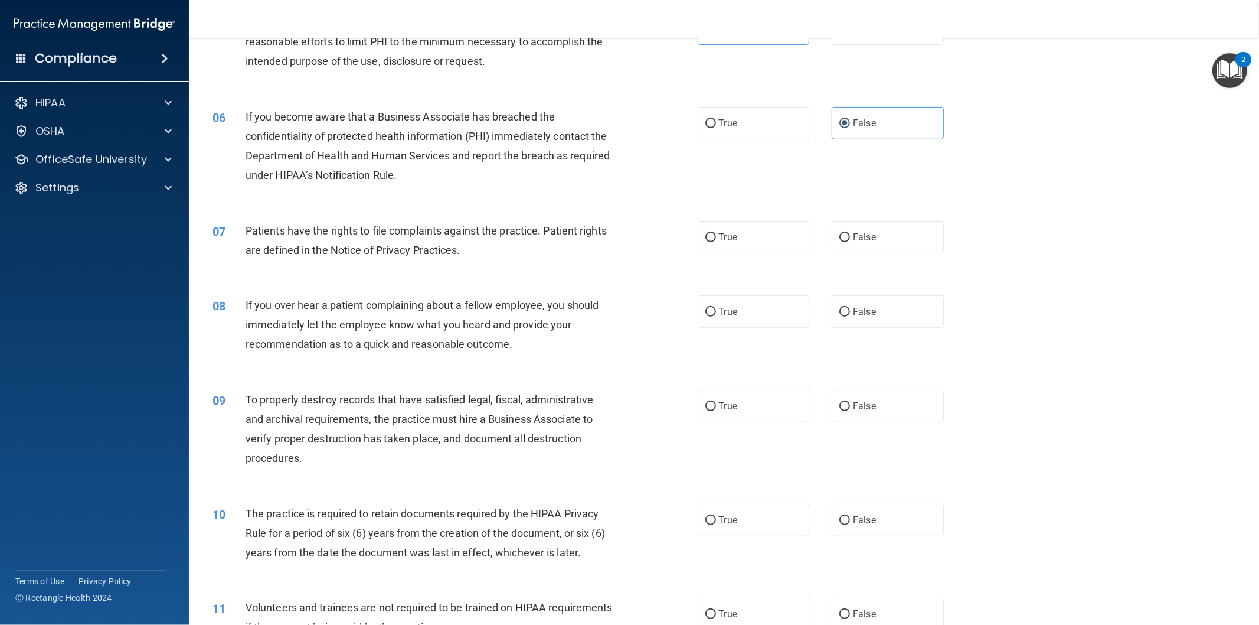
scroll to position [459, 0]
click at [730, 243] on label "True" at bounding box center [754, 236] width 112 height 32
click at [716, 241] on input "True" at bounding box center [711, 237] width 11 height 9
radio input "true"
click at [866, 299] on label "False" at bounding box center [888, 311] width 112 height 32
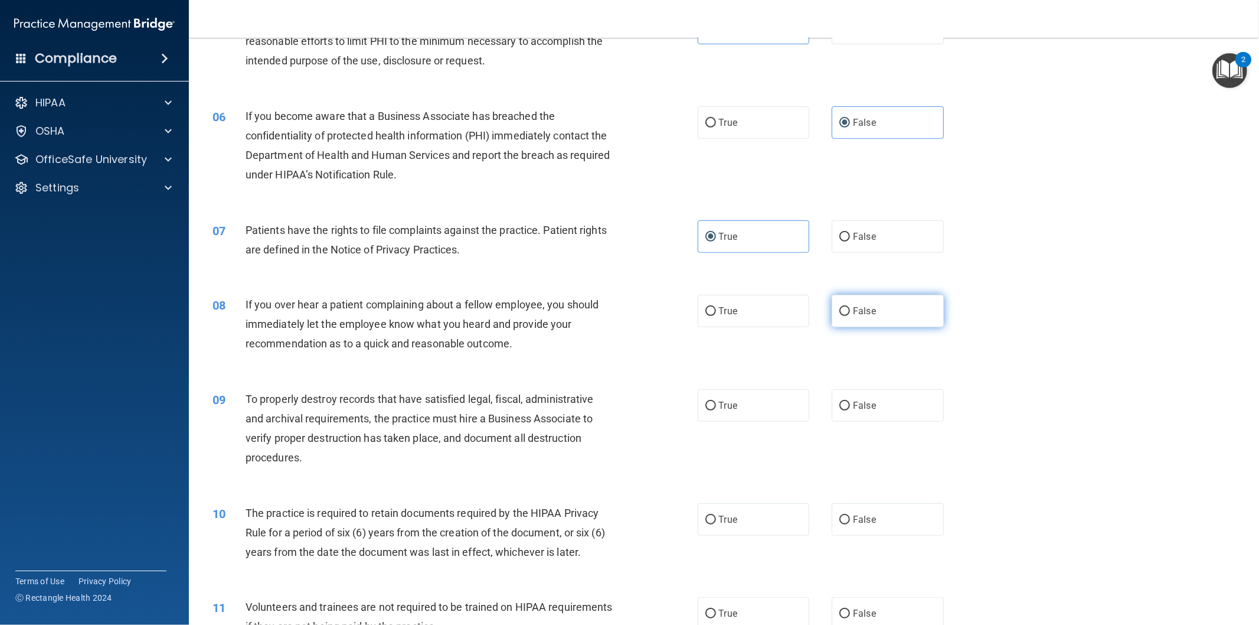
click at [850, 307] on input "False" at bounding box center [845, 311] width 11 height 9
radio input "true"
click at [723, 404] on span "True" at bounding box center [728, 405] width 18 height 11
click at [716, 404] on input "True" at bounding box center [711, 405] width 11 height 9
radio input "true"
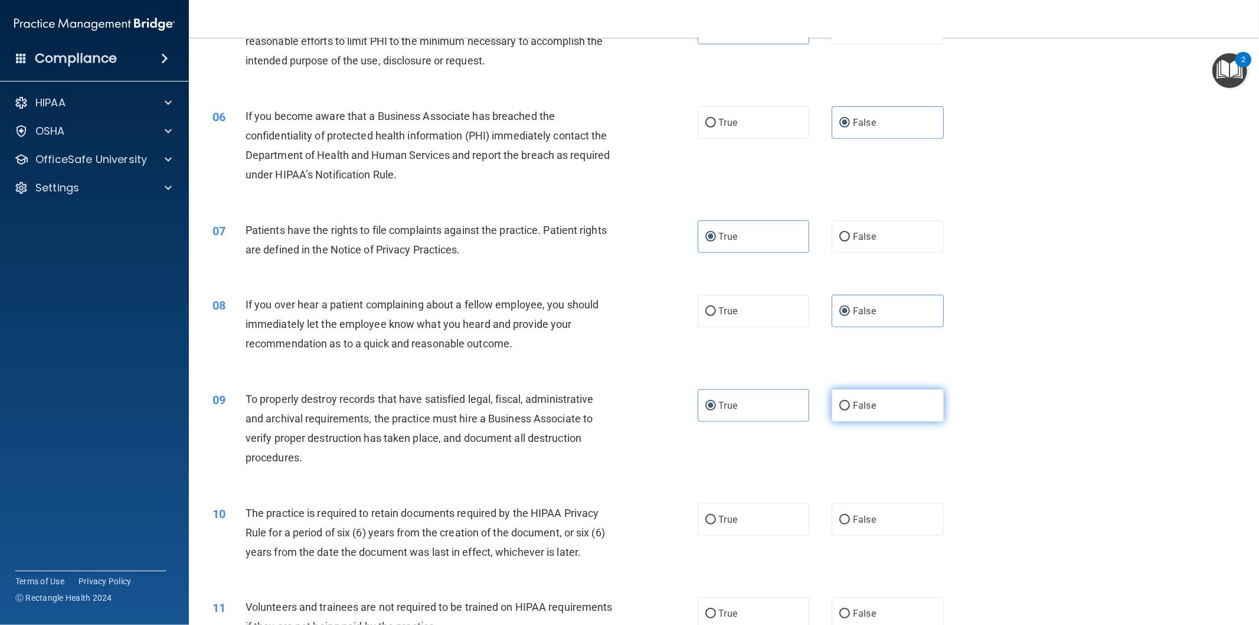
click at [853, 408] on span "False" at bounding box center [864, 405] width 23 height 11
click at [847, 408] on input "False" at bounding box center [845, 405] width 11 height 9
radio input "true"
radio input "false"
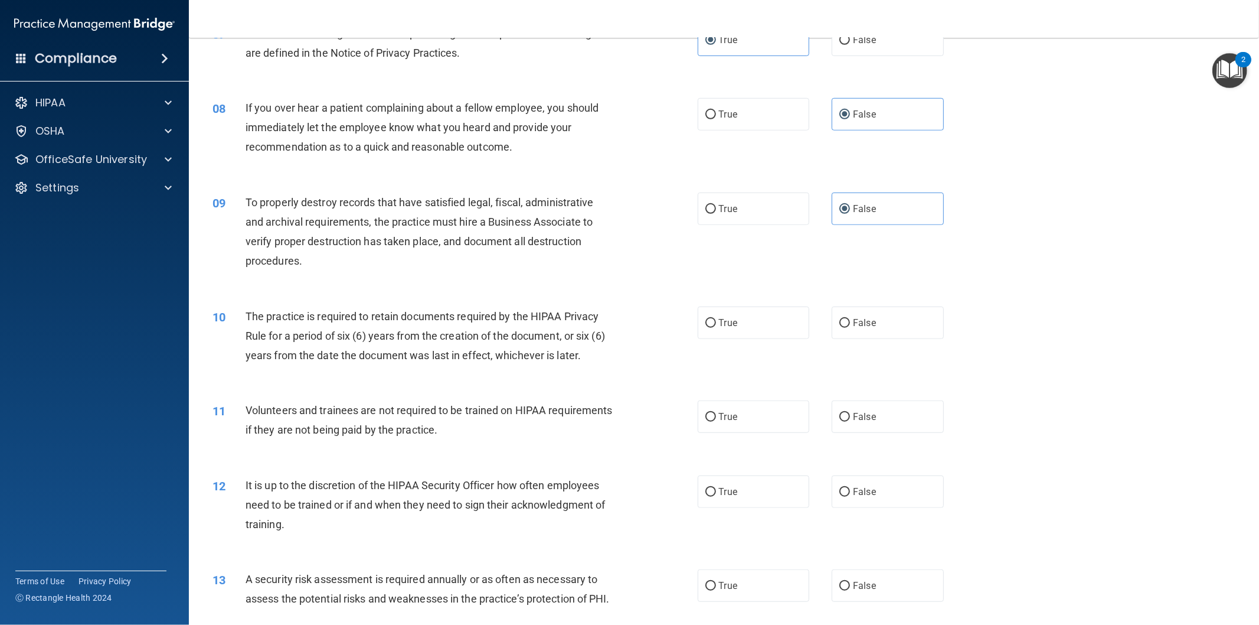
scroll to position [656, 0]
click at [740, 321] on label "True" at bounding box center [754, 322] width 112 height 32
click at [716, 321] on input "True" at bounding box center [711, 322] width 11 height 9
radio input "true"
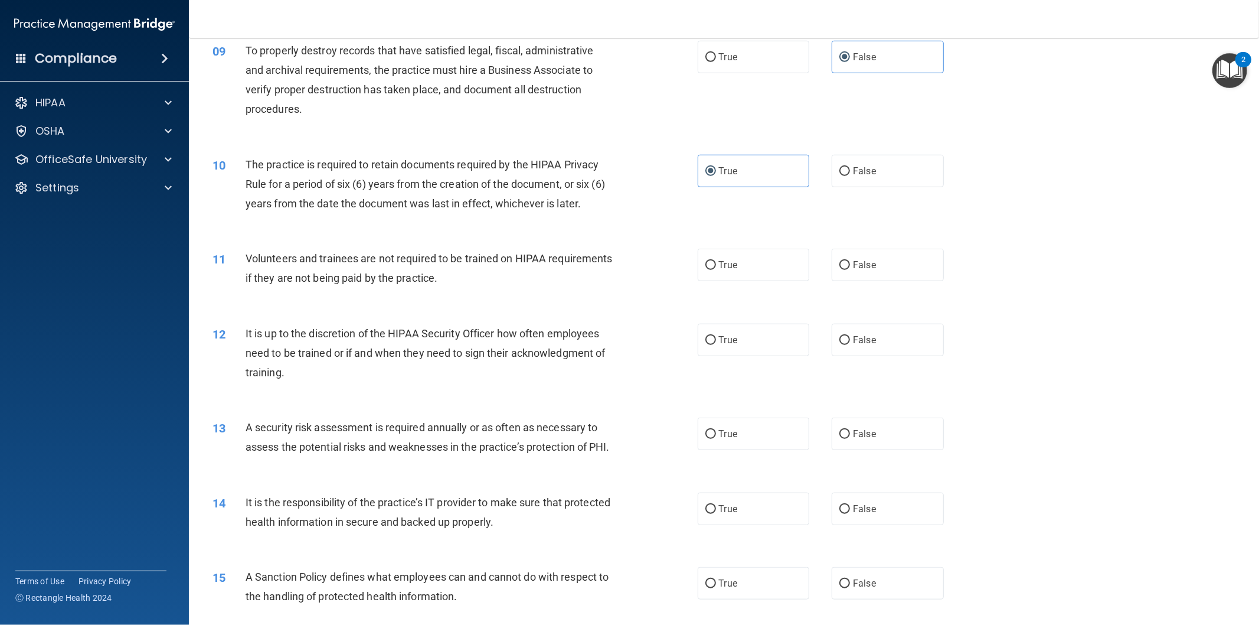
scroll to position [853, 0]
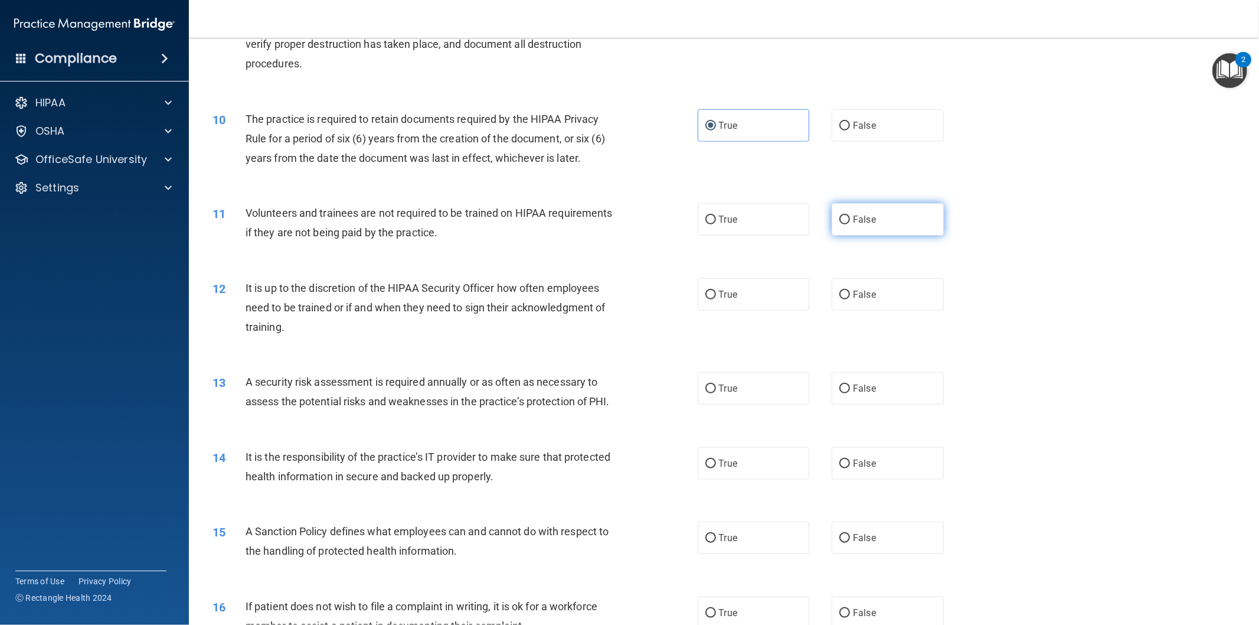
click at [883, 218] on label "False" at bounding box center [888, 219] width 112 height 32
click at [850, 218] on input "False" at bounding box center [845, 219] width 11 height 9
radio input "true"
click at [863, 299] on span "False" at bounding box center [864, 294] width 23 height 11
click at [850, 299] on input "False" at bounding box center [845, 294] width 11 height 9
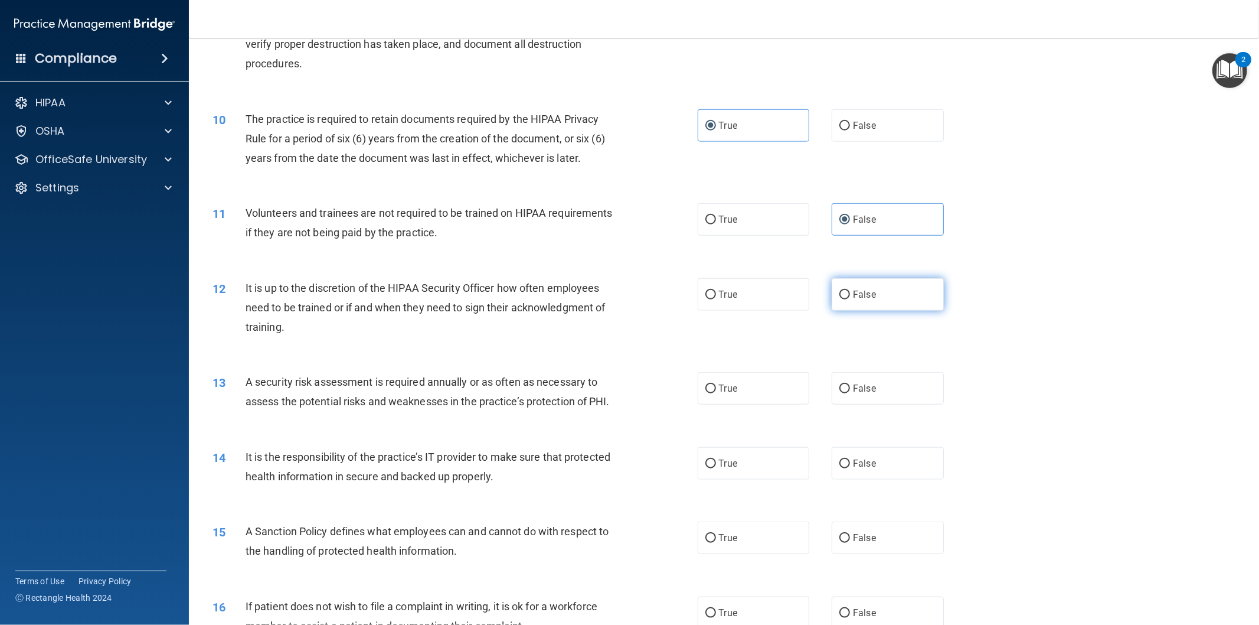
radio input "true"
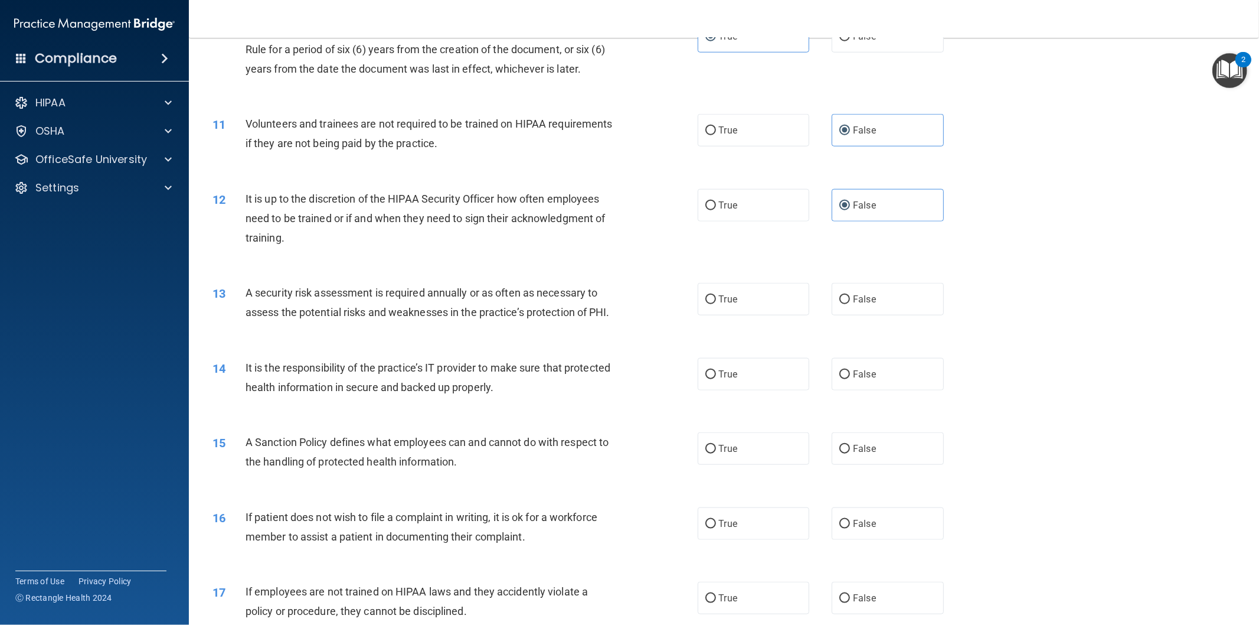
scroll to position [984, 0]
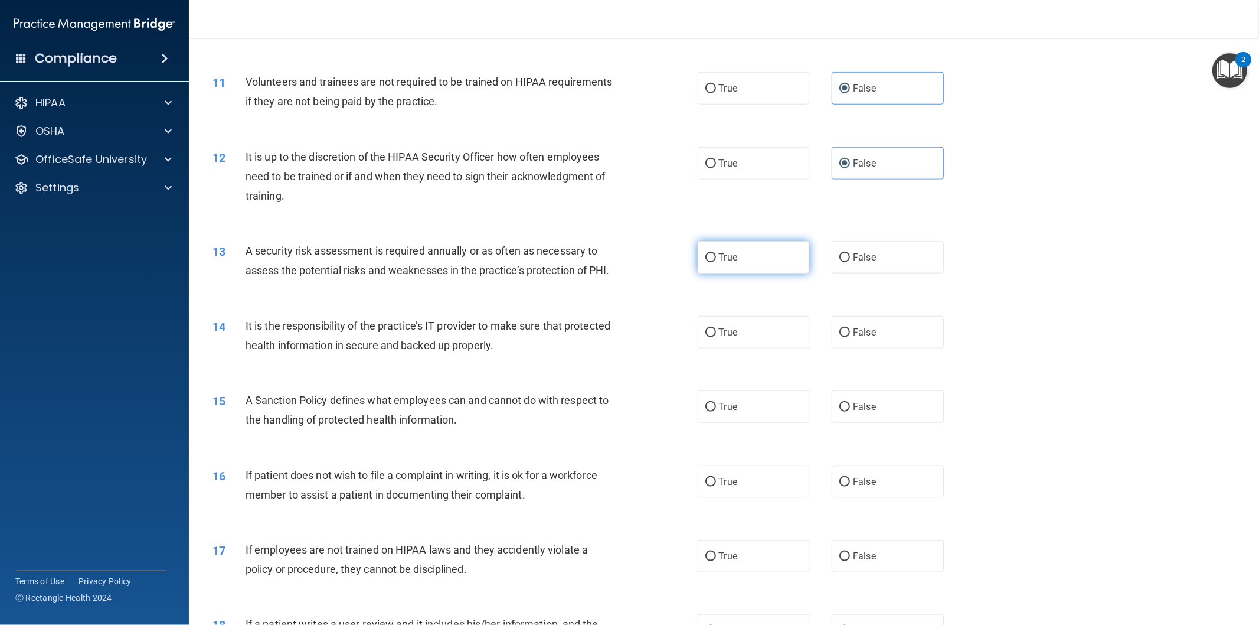
click at [725, 261] on span "True" at bounding box center [728, 257] width 18 height 11
click at [716, 261] on input "True" at bounding box center [711, 257] width 11 height 9
radio input "true"
click at [899, 348] on label "False" at bounding box center [888, 332] width 112 height 32
click at [850, 337] on input "False" at bounding box center [845, 332] width 11 height 9
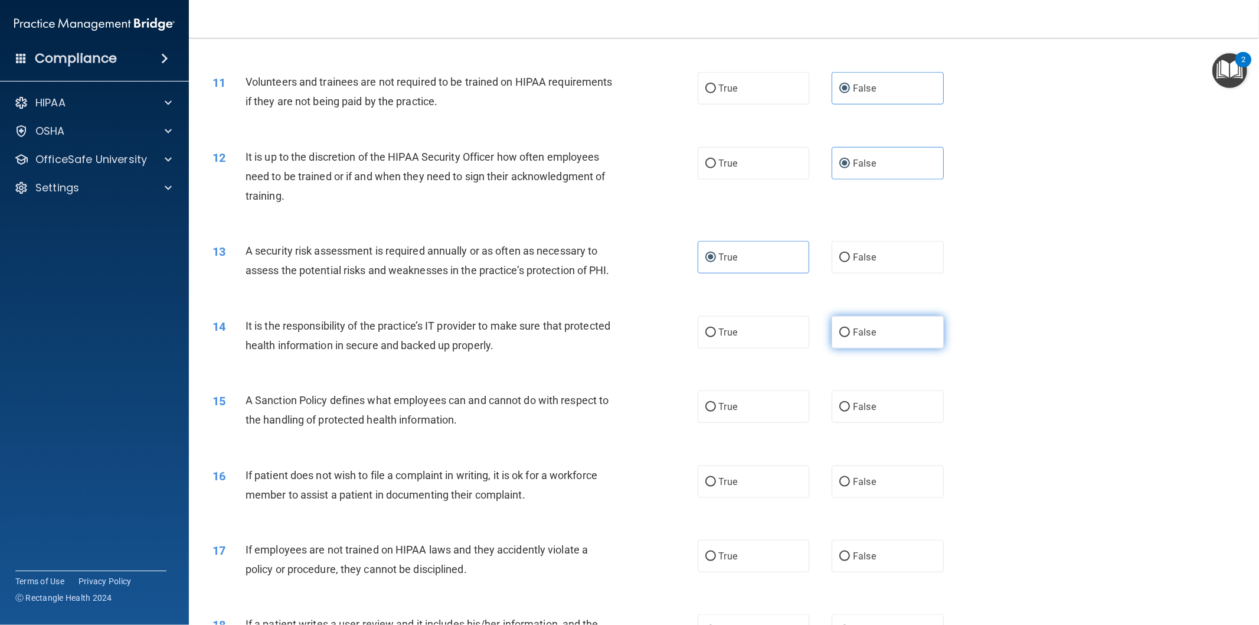
radio input "true"
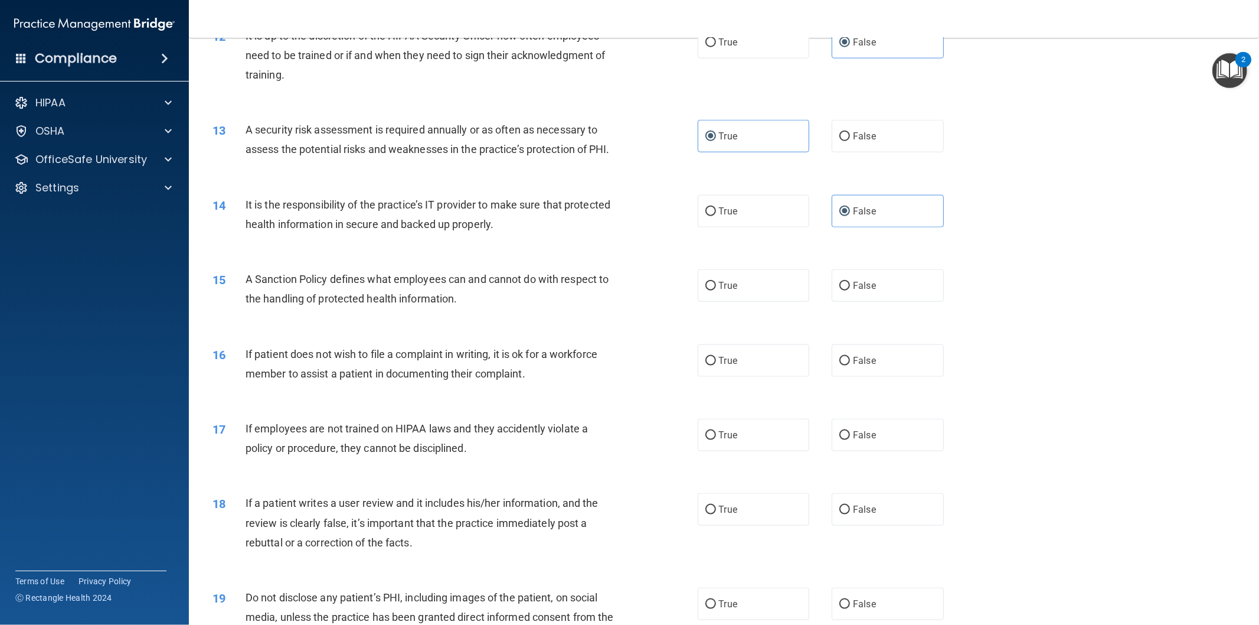
scroll to position [1115, 0]
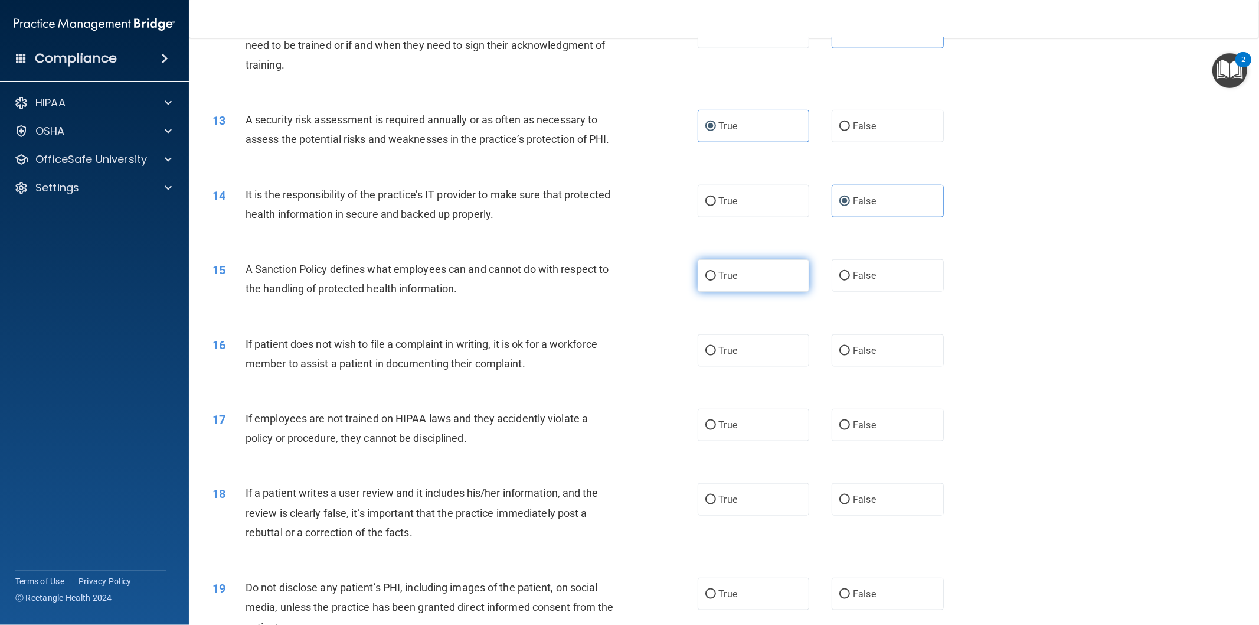
click at [745, 292] on label "True" at bounding box center [754, 275] width 112 height 32
click at [716, 280] on input "True" at bounding box center [711, 276] width 11 height 9
radio input "true"
click at [857, 281] on span "False" at bounding box center [864, 275] width 23 height 11
click at [850, 280] on input "False" at bounding box center [845, 276] width 11 height 9
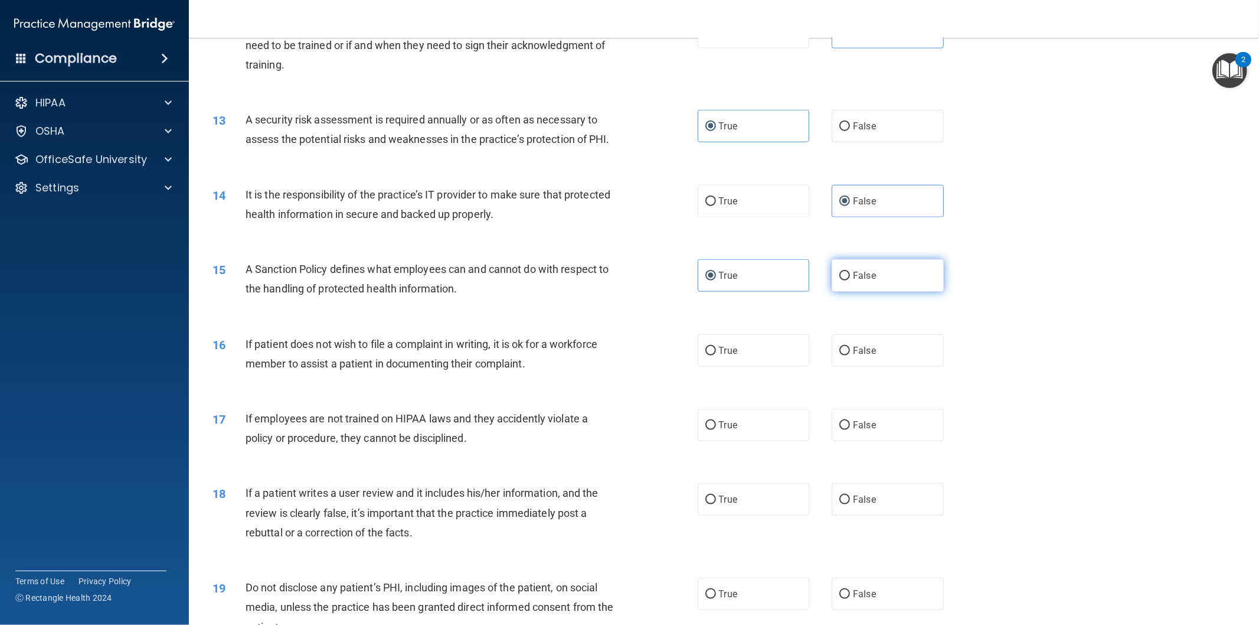
radio input "true"
radio input "false"
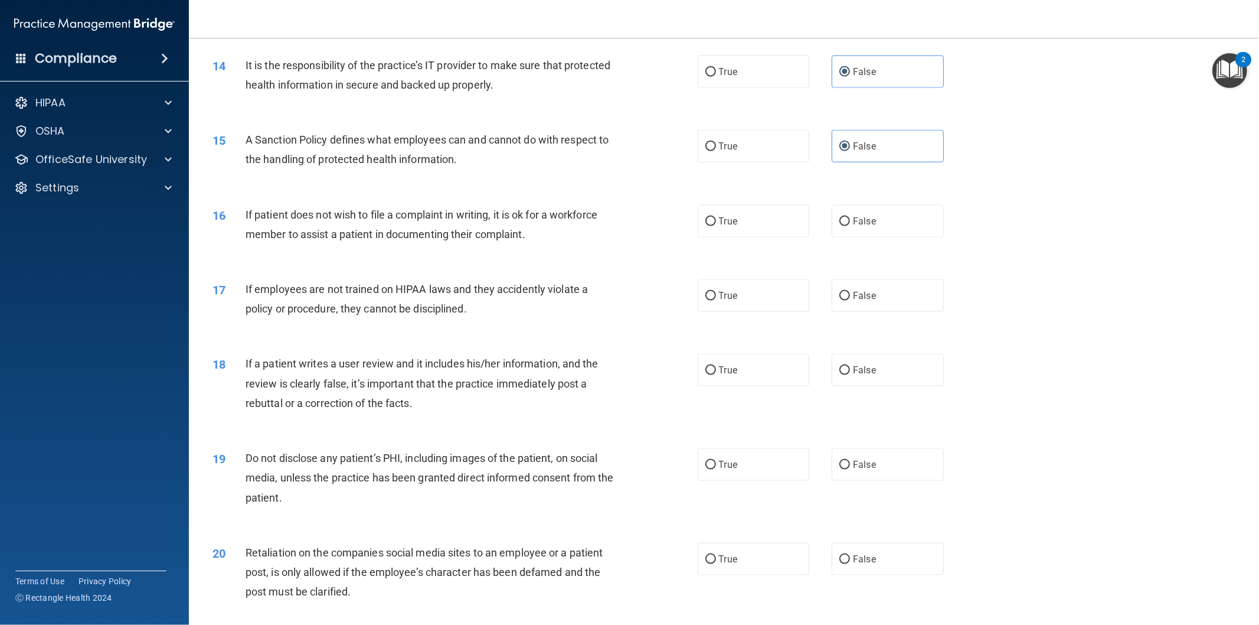
scroll to position [1246, 0]
drag, startPoint x: 247, startPoint y: 227, endPoint x: 348, endPoint y: 227, distance: 101.5
click at [348, 227] on span "If patient does not wish to file a complaint in writing, it is ok for a workfor…" at bounding box center [422, 222] width 352 height 32
click at [296, 229] on span "If patient does not wish to file a complaint in writing, it is ok for a workfor…" at bounding box center [422, 222] width 352 height 32
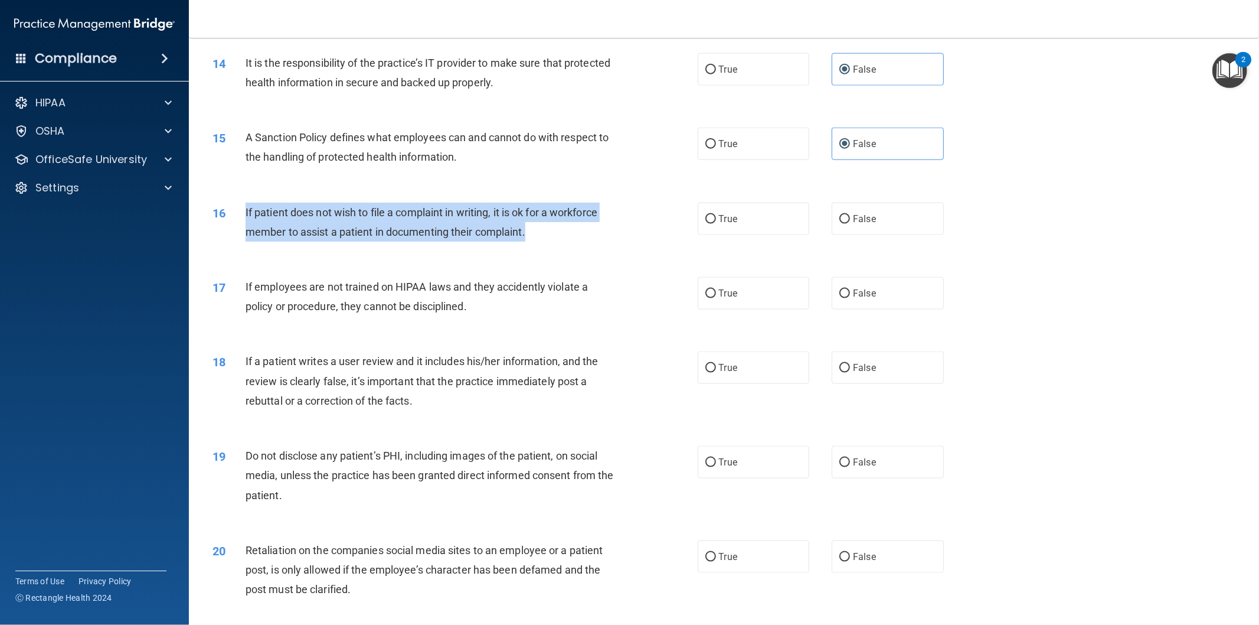
drag, startPoint x: 244, startPoint y: 230, endPoint x: 533, endPoint y: 250, distance: 290.0
click at [533, 247] on div "16 If patient does not wish to file a complaint in writing, it is ok for a work…" at bounding box center [455, 225] width 521 height 45
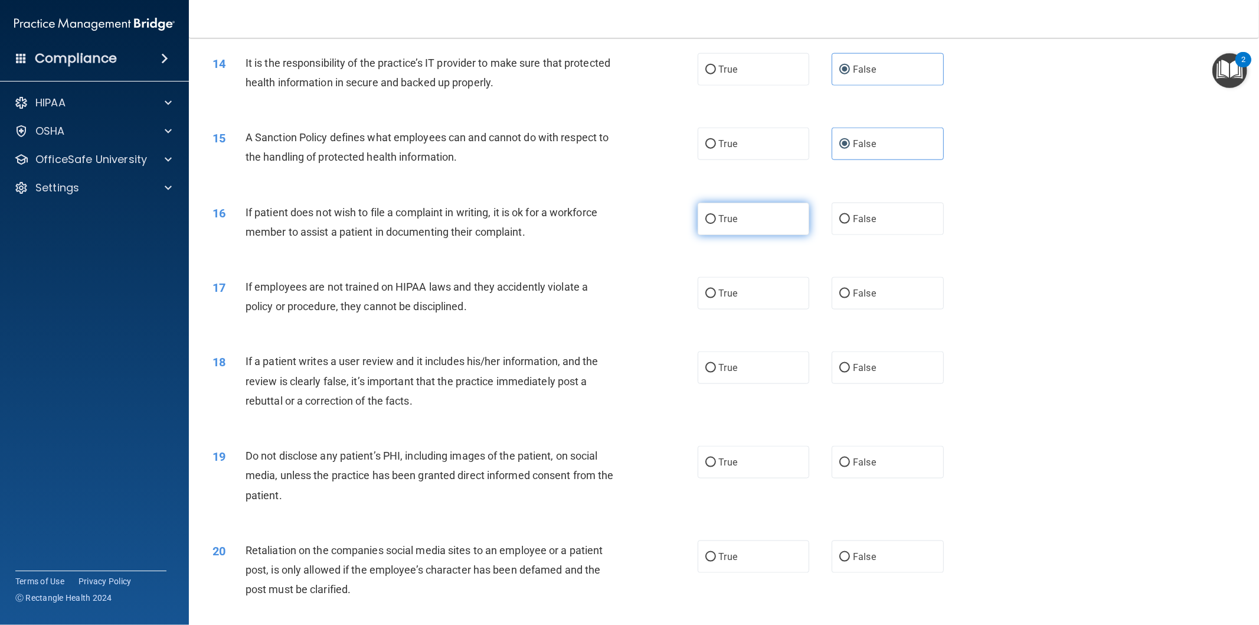
click at [729, 224] on span "True" at bounding box center [728, 218] width 18 height 11
click at [716, 224] on input "True" at bounding box center [711, 219] width 11 height 9
radio input "true"
click at [860, 306] on label "False" at bounding box center [888, 293] width 112 height 32
click at [850, 298] on input "False" at bounding box center [845, 293] width 11 height 9
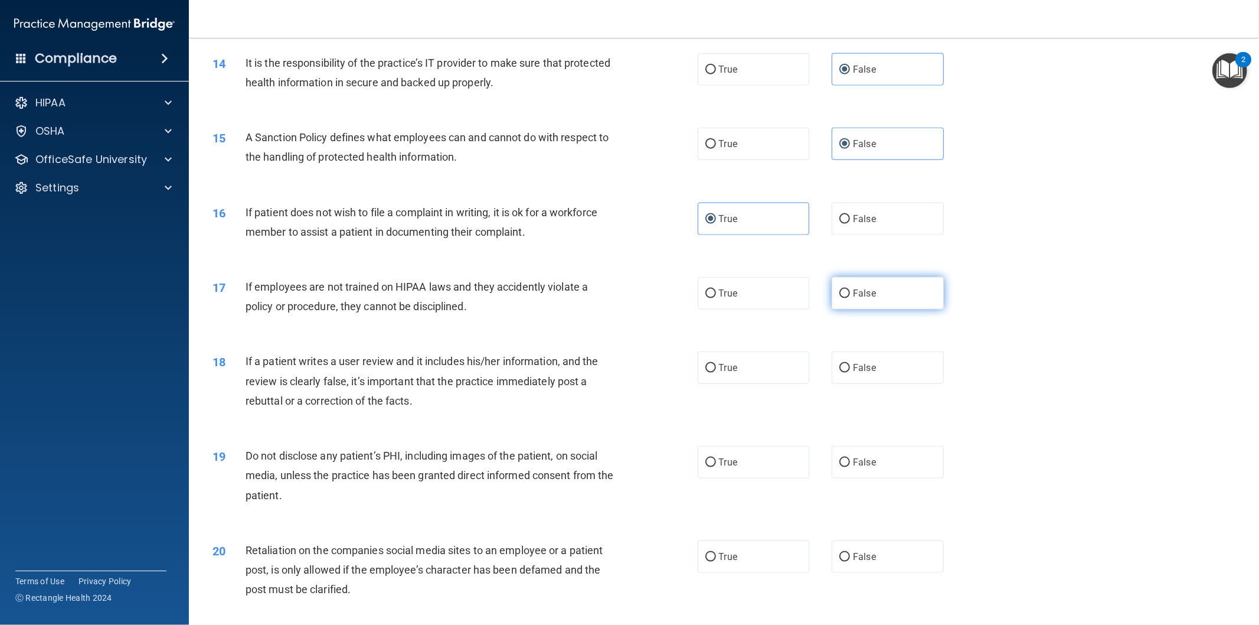
radio input "true"
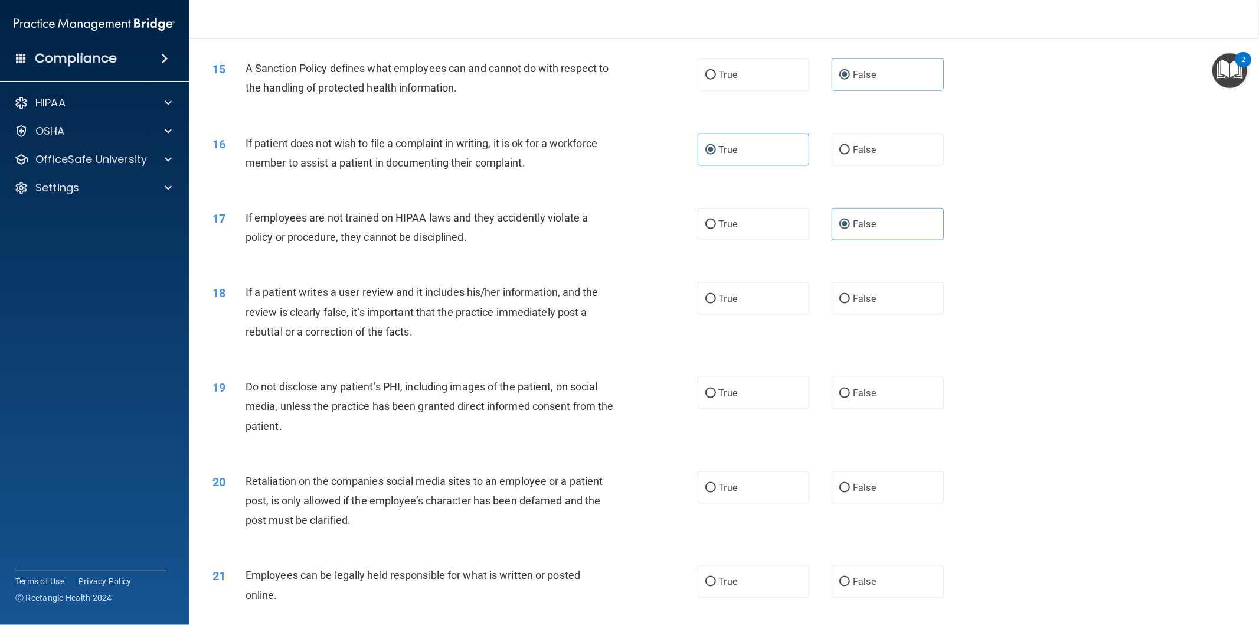
scroll to position [1377, 0]
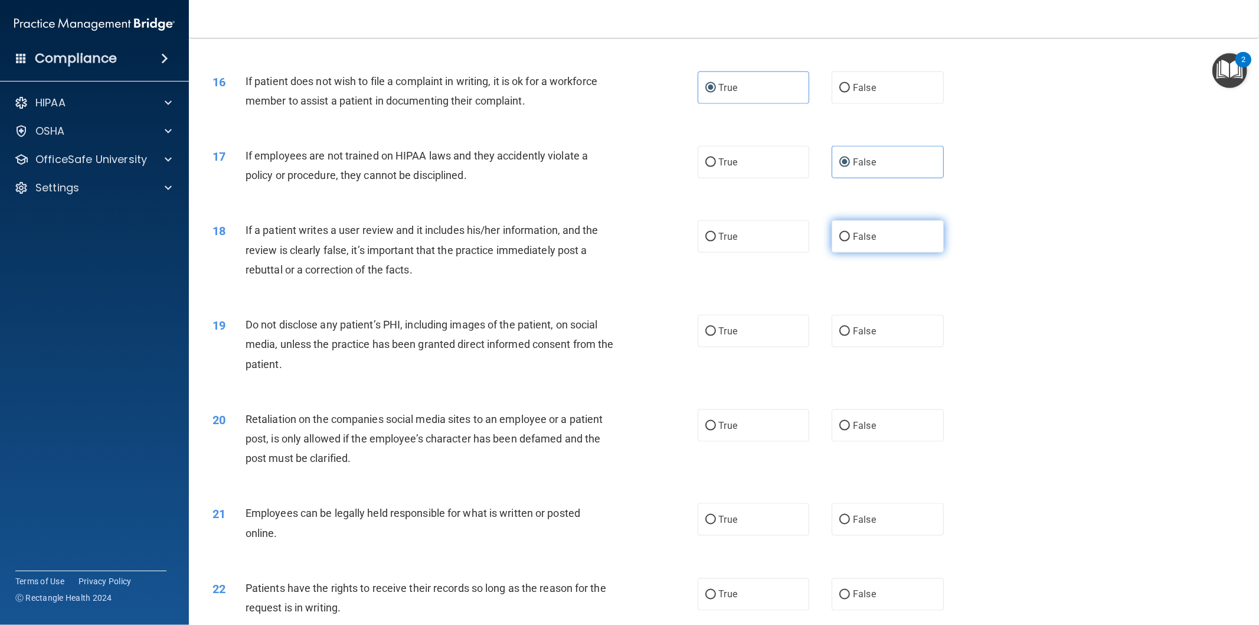
click at [844, 253] on label "False" at bounding box center [888, 236] width 112 height 32
click at [844, 241] on input "False" at bounding box center [845, 237] width 11 height 9
radio input "true"
click at [736, 347] on label "True" at bounding box center [754, 331] width 112 height 32
click at [716, 336] on input "True" at bounding box center [711, 331] width 11 height 9
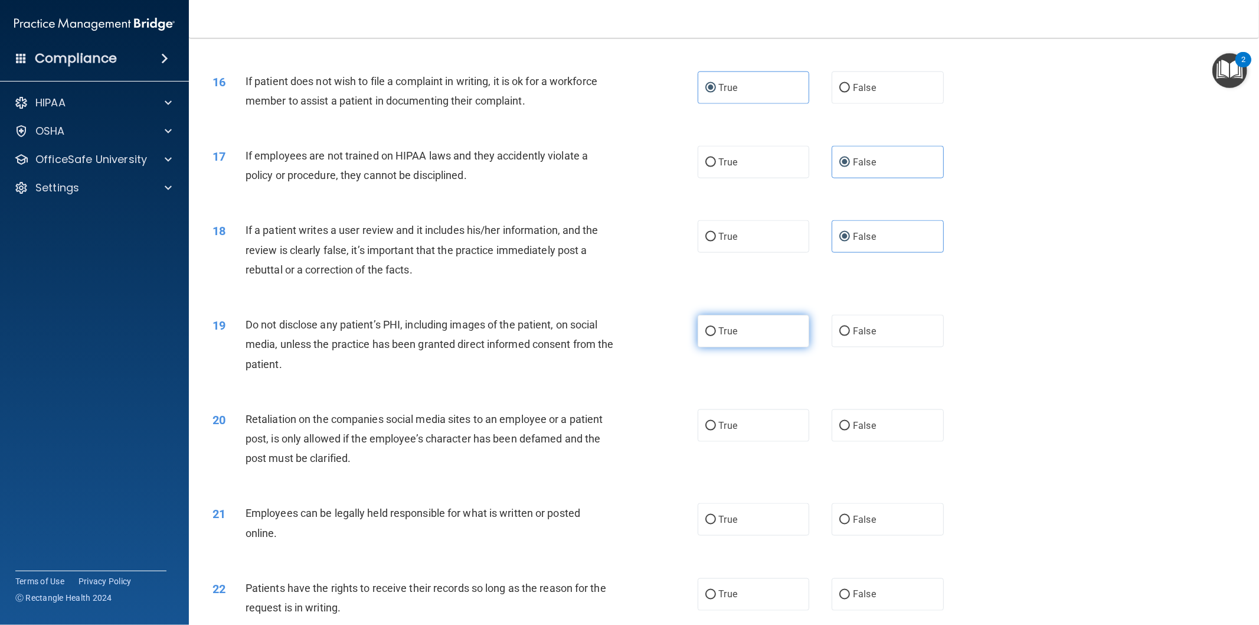
radio input "true"
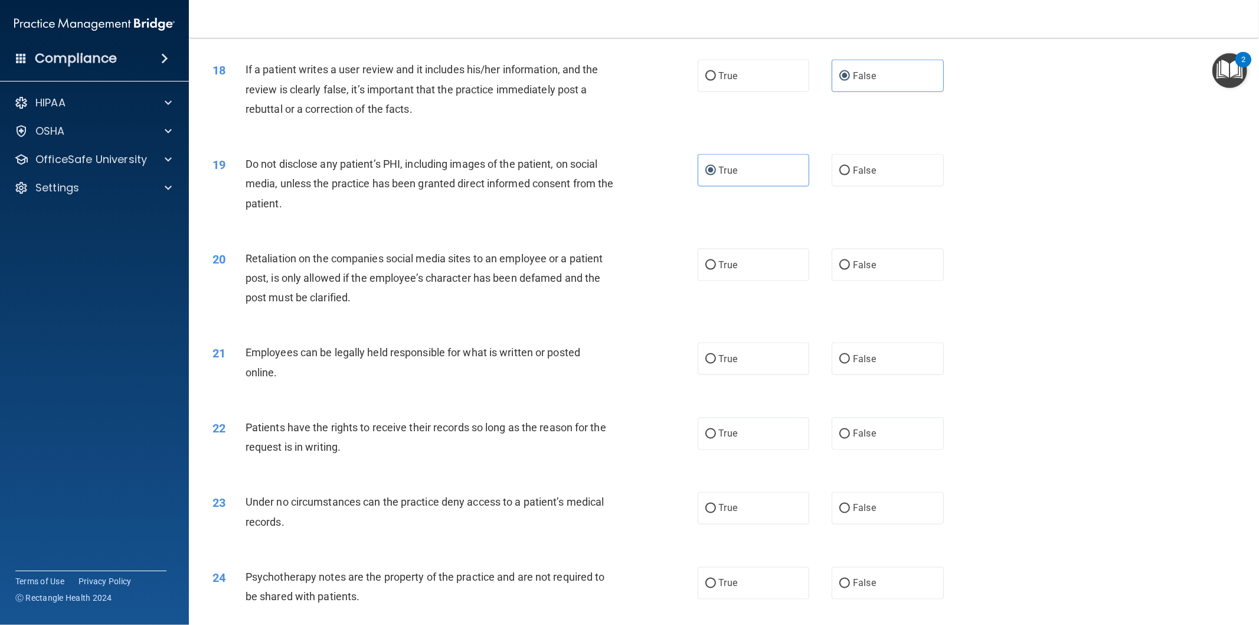
scroll to position [1574, 0]
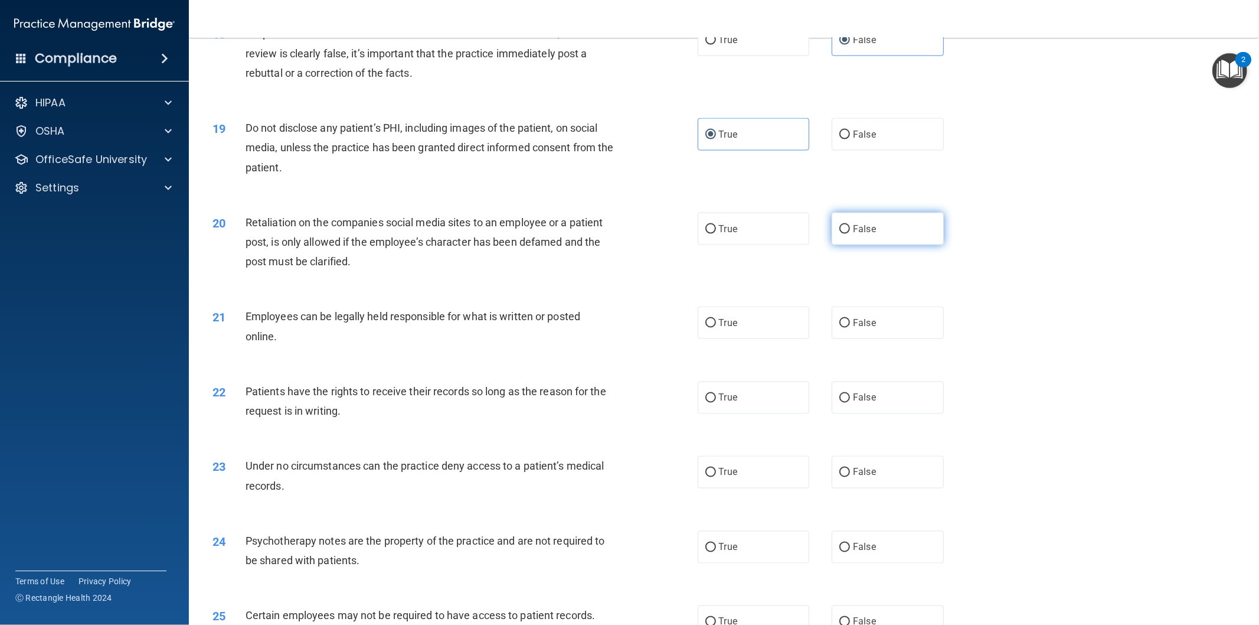
click at [888, 245] on label "False" at bounding box center [888, 229] width 112 height 32
click at [850, 234] on input "False" at bounding box center [845, 229] width 11 height 9
radio input "true"
click at [853, 328] on span "False" at bounding box center [864, 322] width 23 height 11
click at [850, 328] on input "False" at bounding box center [845, 323] width 11 height 9
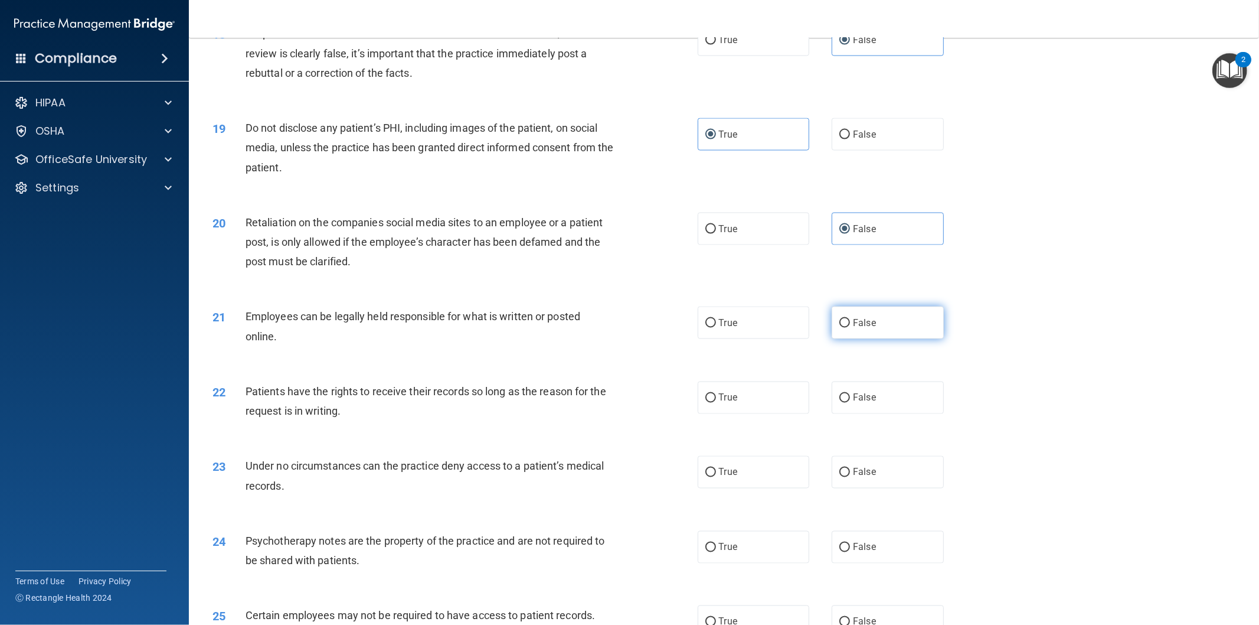
radio input "true"
click at [712, 339] on label "True" at bounding box center [754, 322] width 112 height 32
click at [712, 328] on input "True" at bounding box center [711, 323] width 11 height 9
radio input "true"
radio input "false"
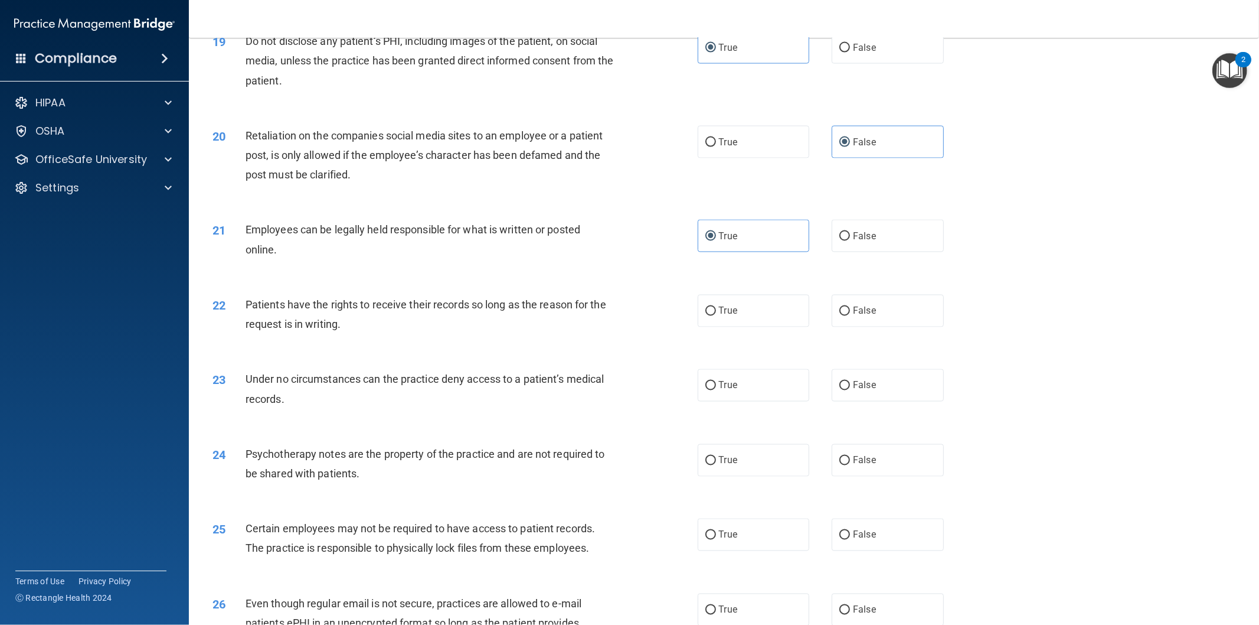
scroll to position [1705, 0]
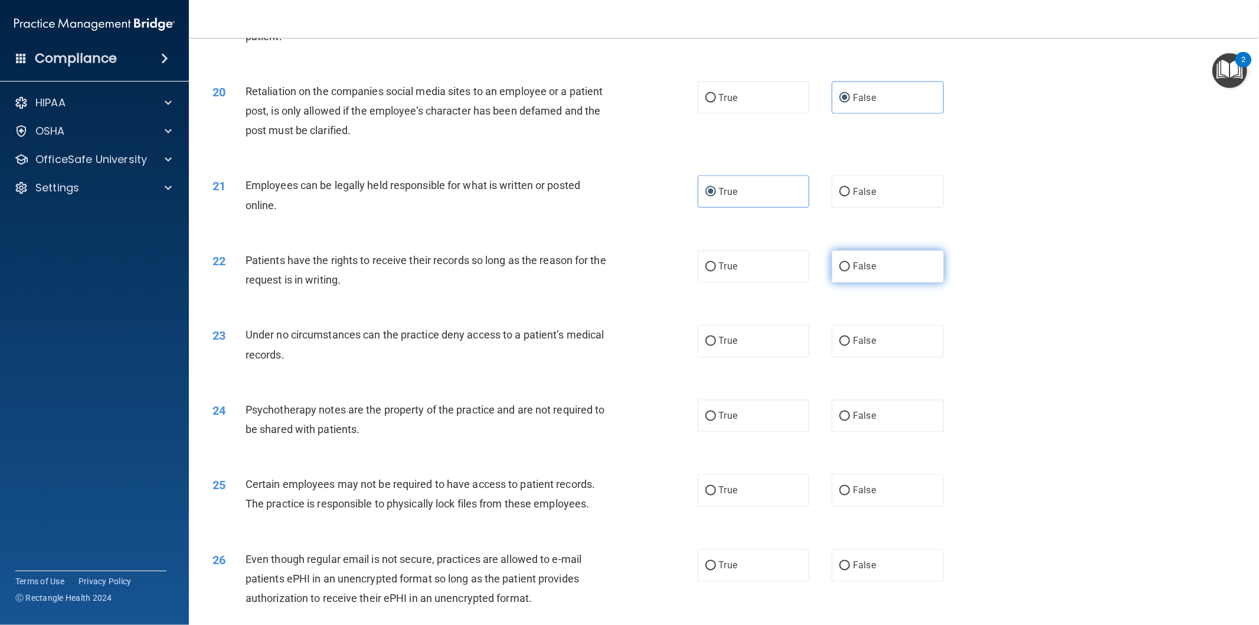
click at [887, 283] on label "False" at bounding box center [888, 266] width 112 height 32
click at [850, 272] on input "False" at bounding box center [845, 267] width 11 height 9
radio input "true"
click at [752, 352] on label "True" at bounding box center [754, 341] width 112 height 32
click at [716, 346] on input "True" at bounding box center [711, 341] width 11 height 9
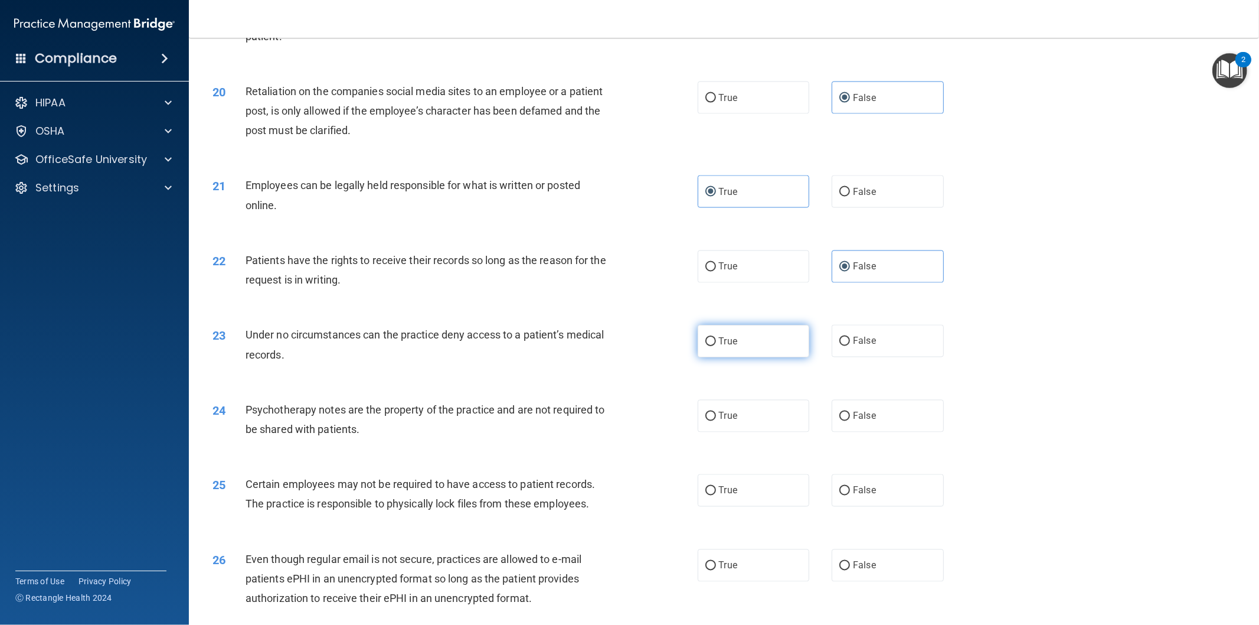
radio input "true"
click at [848, 427] on label "False" at bounding box center [888, 416] width 112 height 32
click at [848, 421] on input "False" at bounding box center [845, 416] width 11 height 9
radio input "true"
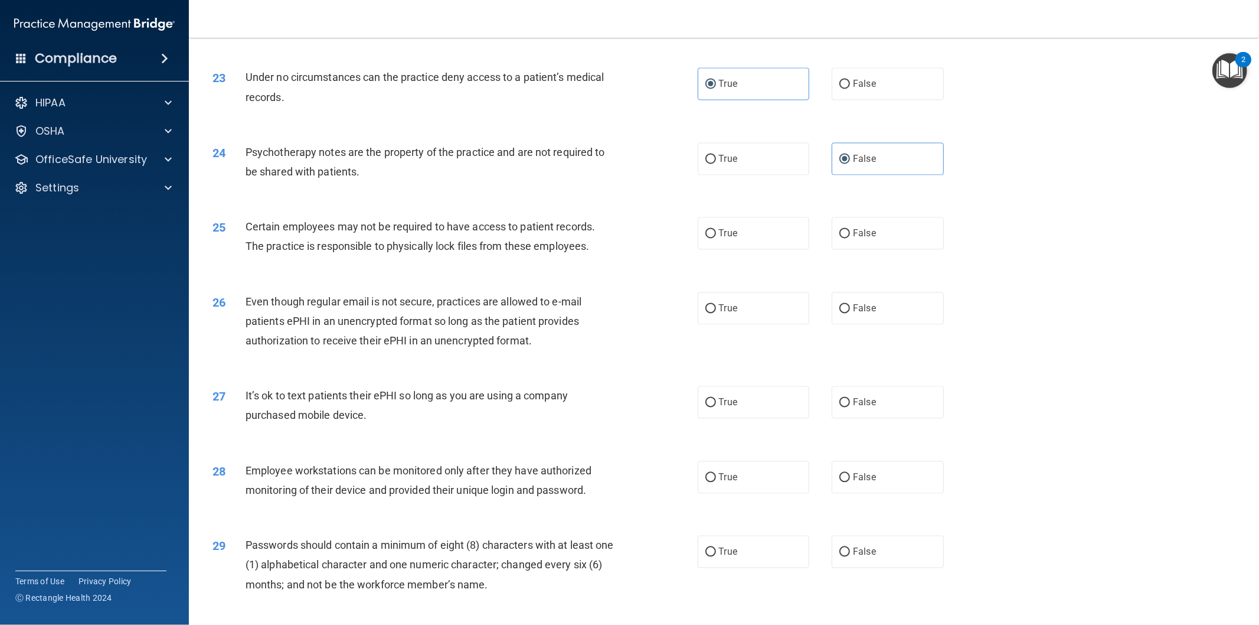
scroll to position [1968, 0]
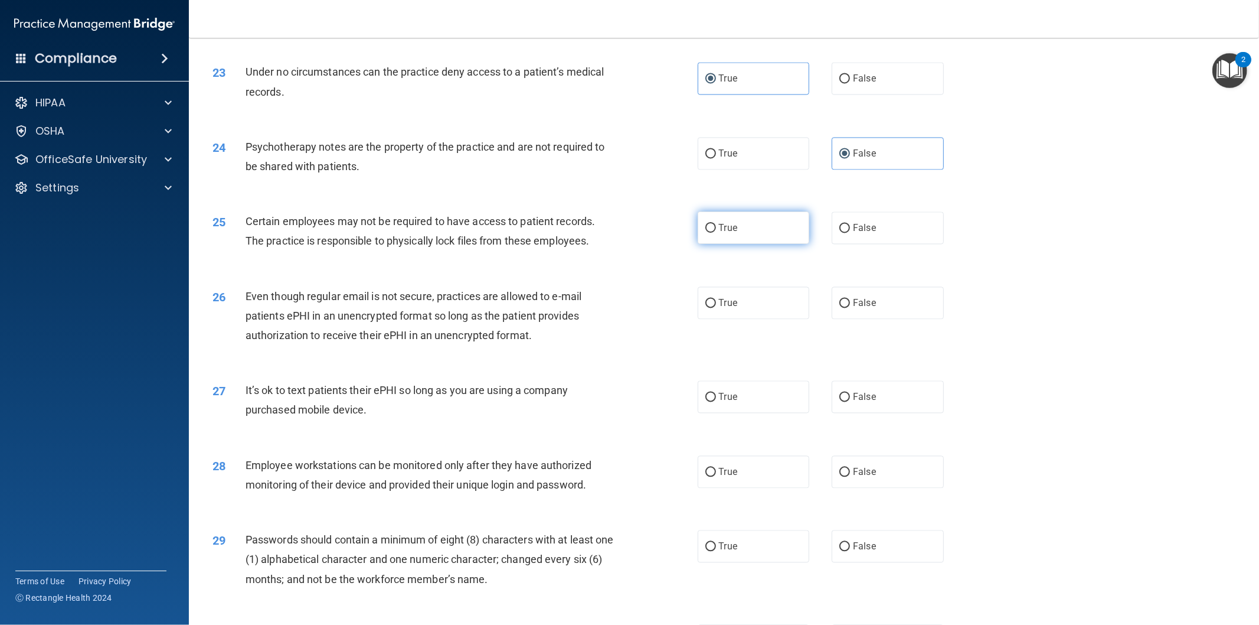
drag, startPoint x: 747, startPoint y: 262, endPoint x: 727, endPoint y: 262, distance: 20.7
click at [748, 244] on label "True" at bounding box center [754, 227] width 112 height 32
click at [716, 233] on input "True" at bounding box center [711, 228] width 11 height 9
radio input "true"
click at [747, 319] on label "True" at bounding box center [754, 302] width 112 height 32
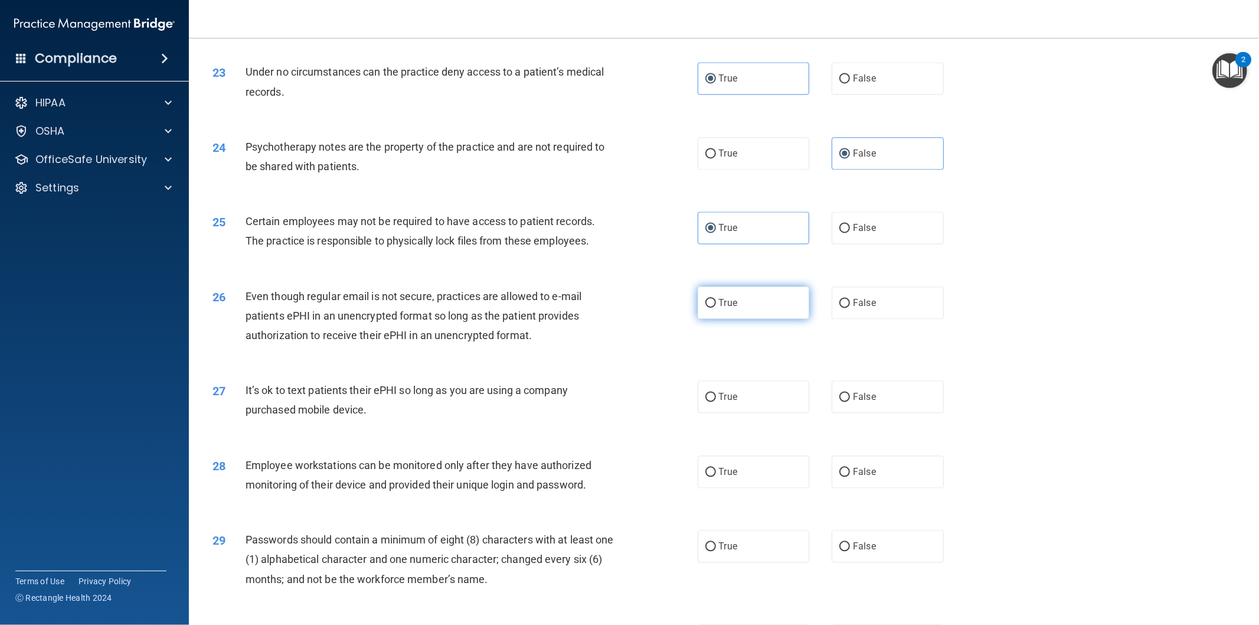
click at [716, 308] on input "True" at bounding box center [711, 303] width 11 height 9
radio input "true"
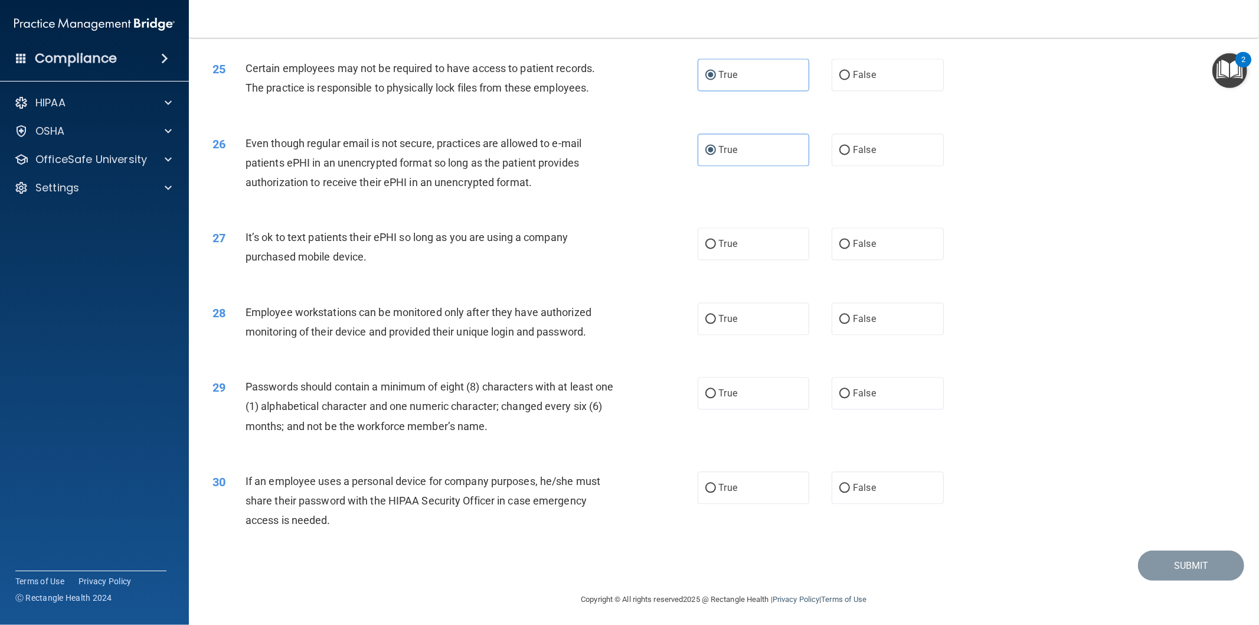
scroll to position [2143, 0]
click at [858, 250] on label "False" at bounding box center [888, 240] width 112 height 32
click at [850, 246] on input "False" at bounding box center [845, 241] width 11 height 9
radio input "true"
click at [863, 322] on label "False" at bounding box center [888, 315] width 112 height 32
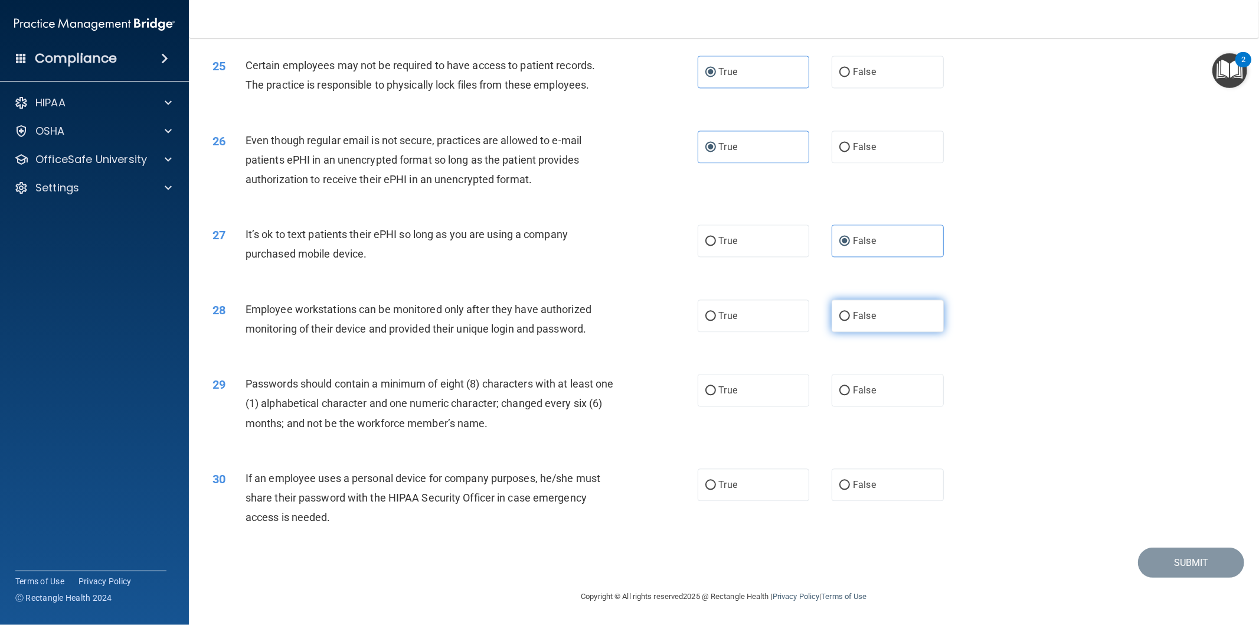
click at [850, 321] on input "False" at bounding box center [845, 316] width 11 height 9
radio input "true"
click at [768, 390] on label "True" at bounding box center [754, 390] width 112 height 32
click at [716, 390] on input "True" at bounding box center [711, 390] width 11 height 9
radio input "true"
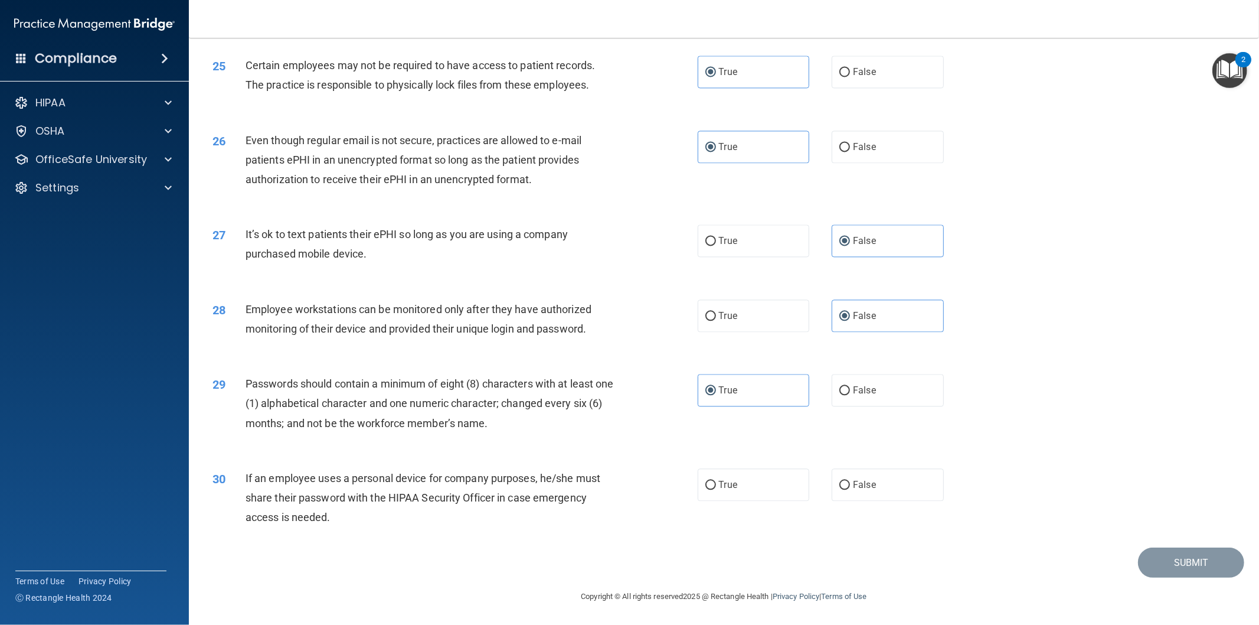
click at [887, 502] on div "30 If an employee uses a personal device for company purposes, he/she must shar…" at bounding box center [724, 500] width 1041 height 94
click at [877, 488] on label "False" at bounding box center [888, 484] width 112 height 32
click at [850, 488] on input "False" at bounding box center [845, 485] width 11 height 9
radio input "true"
click at [1196, 562] on button "Submit" at bounding box center [1191, 562] width 106 height 30
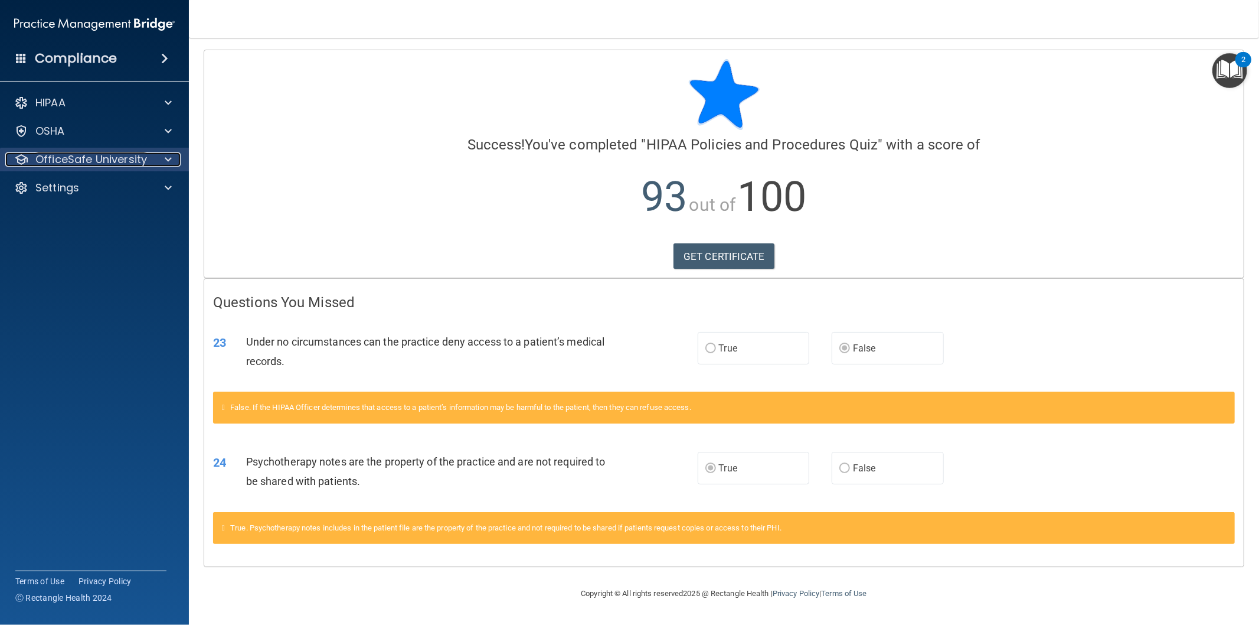
click at [168, 161] on span at bounding box center [168, 159] width 7 height 14
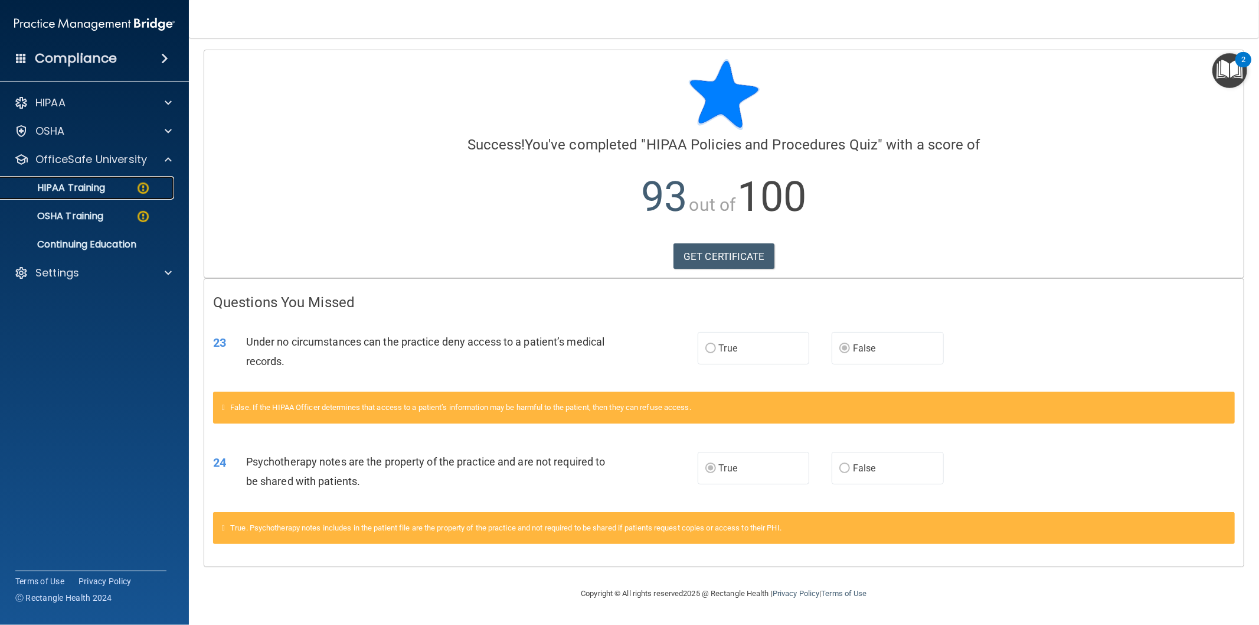
click at [102, 190] on p "HIPAA Training" at bounding box center [56, 188] width 97 height 12
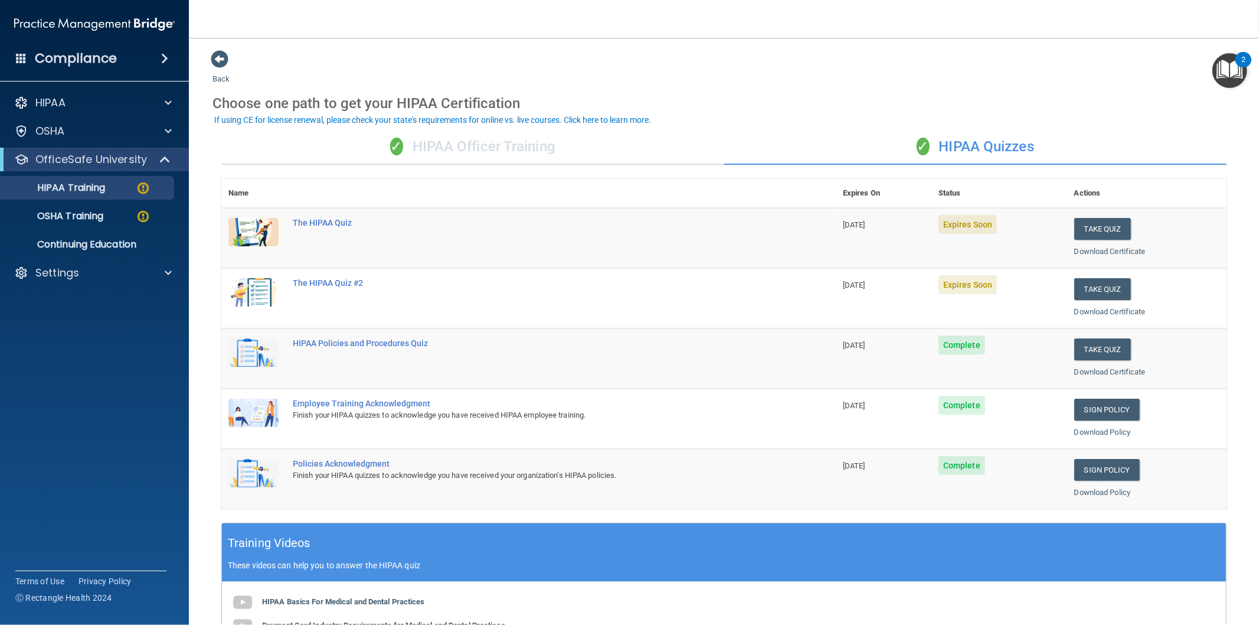
click at [904, 132] on div "✓ HIPAA Quizzes" at bounding box center [975, 146] width 503 height 35
click at [485, 149] on div "✓ HIPAA Officer Training" at bounding box center [472, 146] width 503 height 35
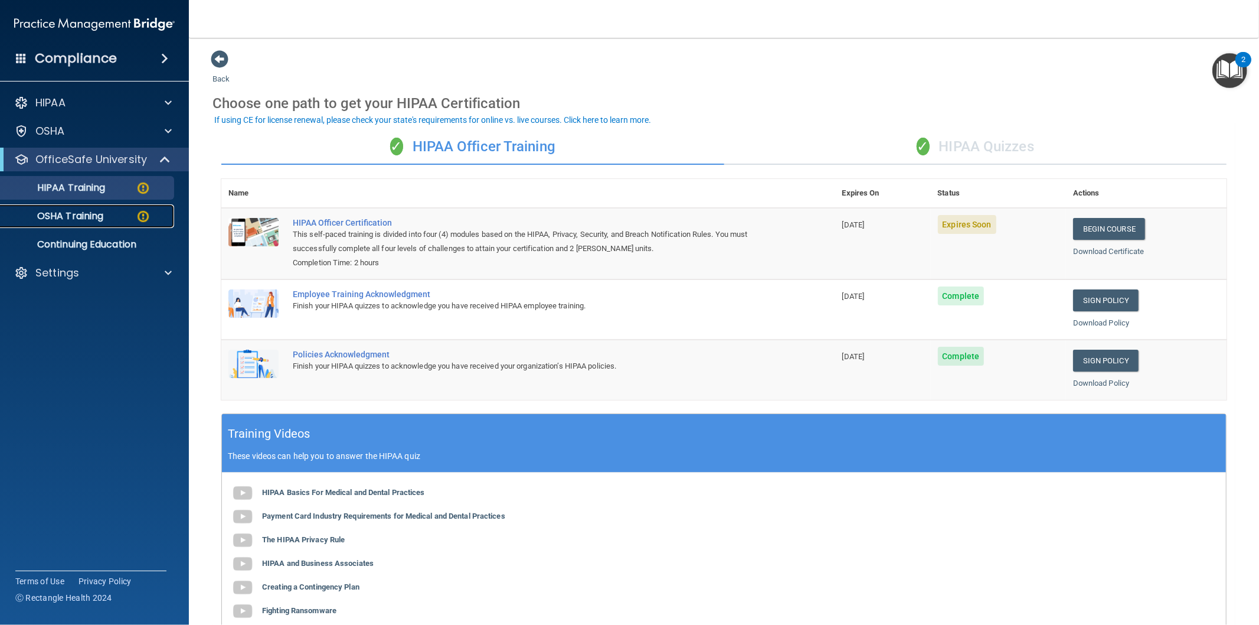
click at [89, 214] on p "OSHA Training" at bounding box center [56, 216] width 96 height 12
